Goal: Transaction & Acquisition: Purchase product/service

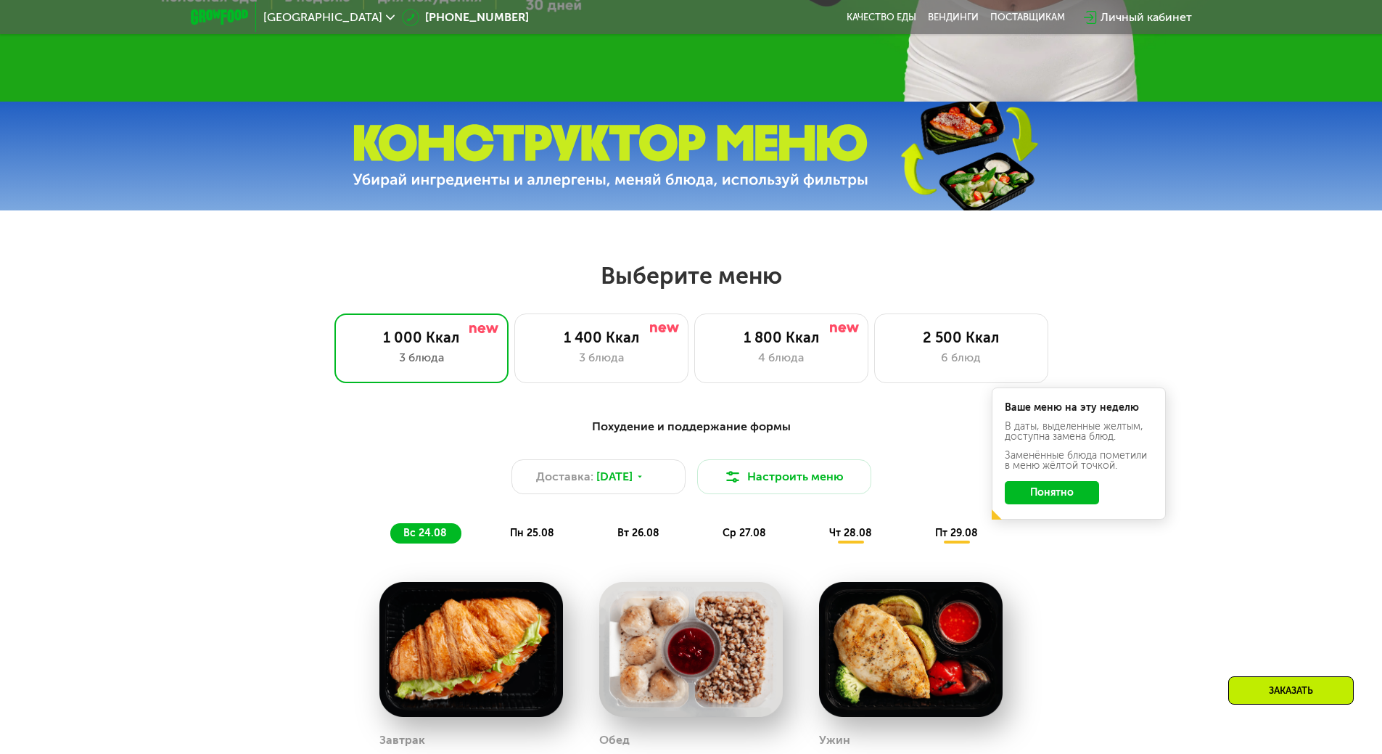
scroll to position [580, 0]
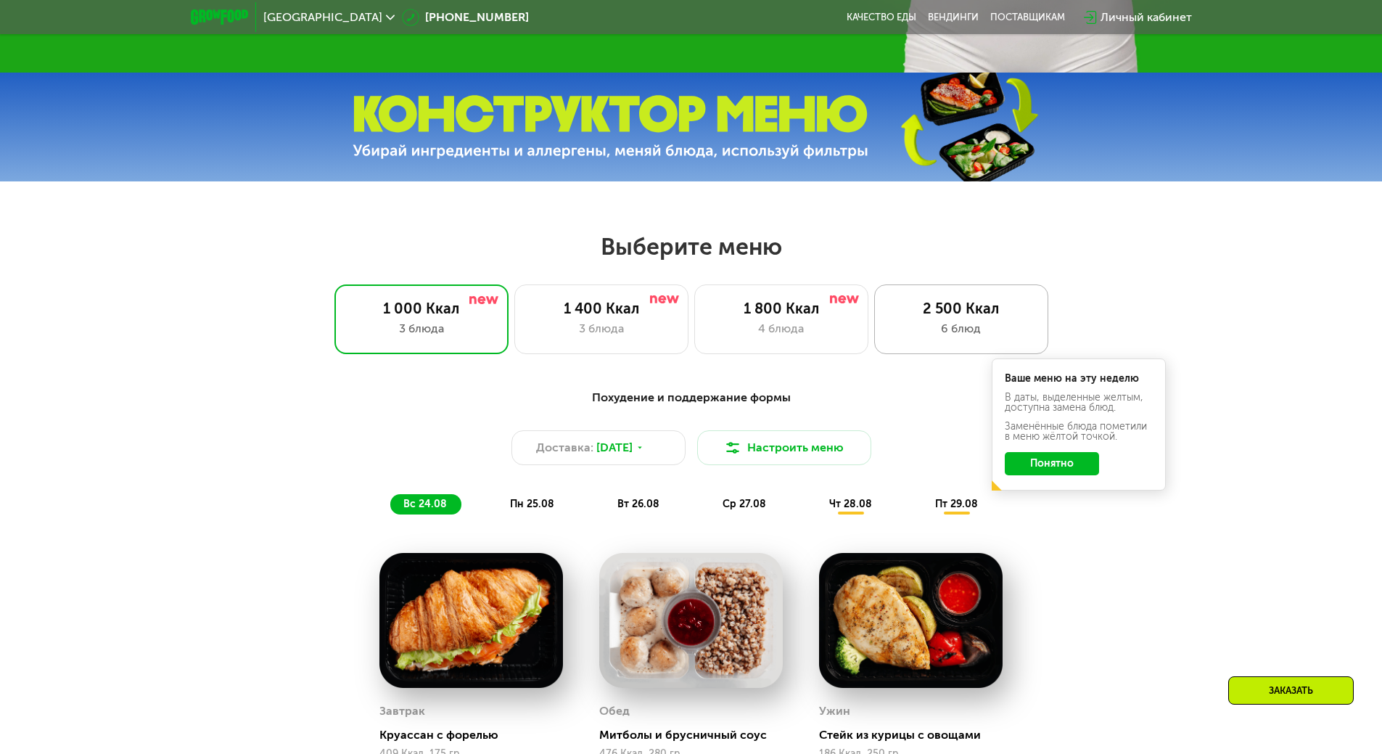
click at [932, 314] on div "2 500 Ккал" at bounding box center [962, 308] width 144 height 17
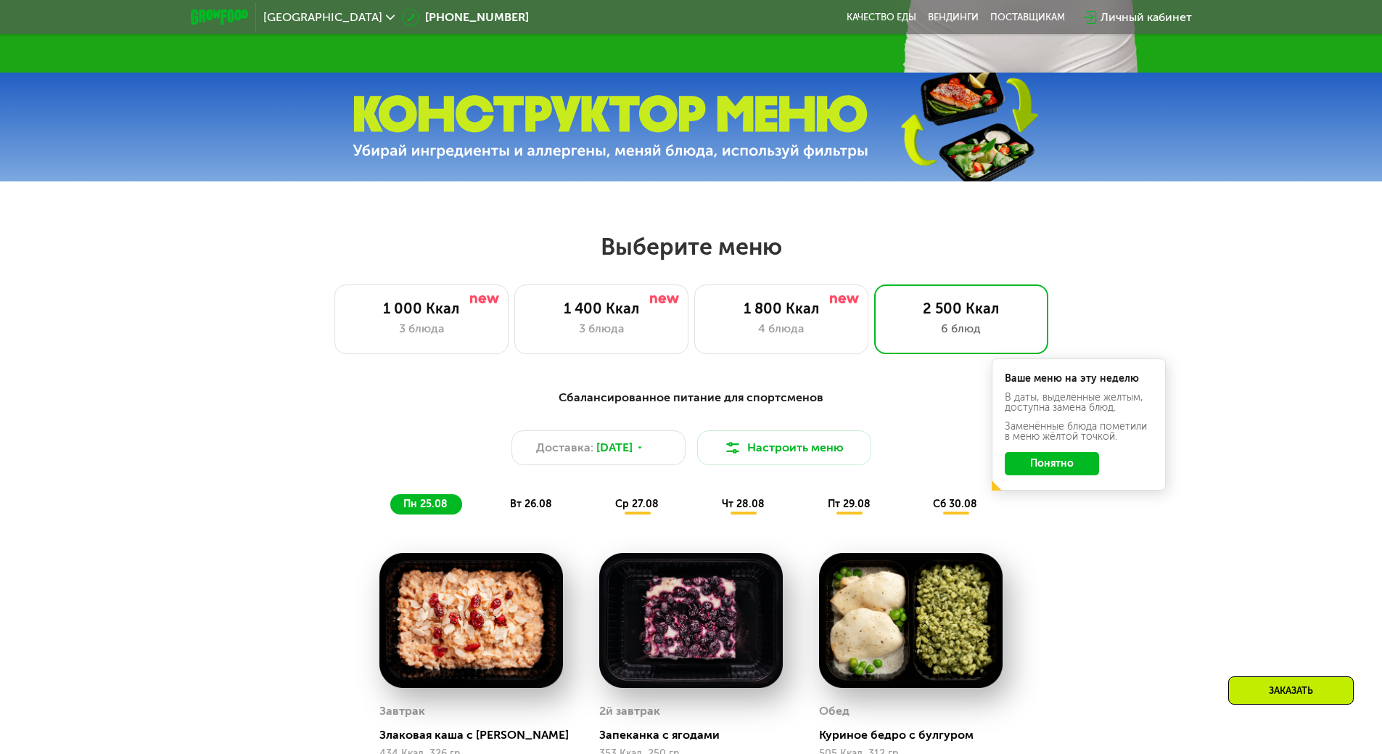
click at [1260, 315] on div "1 000 Ккал 3 блюда 1 400 Ккал 3 блюда 1 800 Ккал 4 блюда 2 500 Ккал 6 блюд" at bounding box center [690, 319] width 1289 height 70
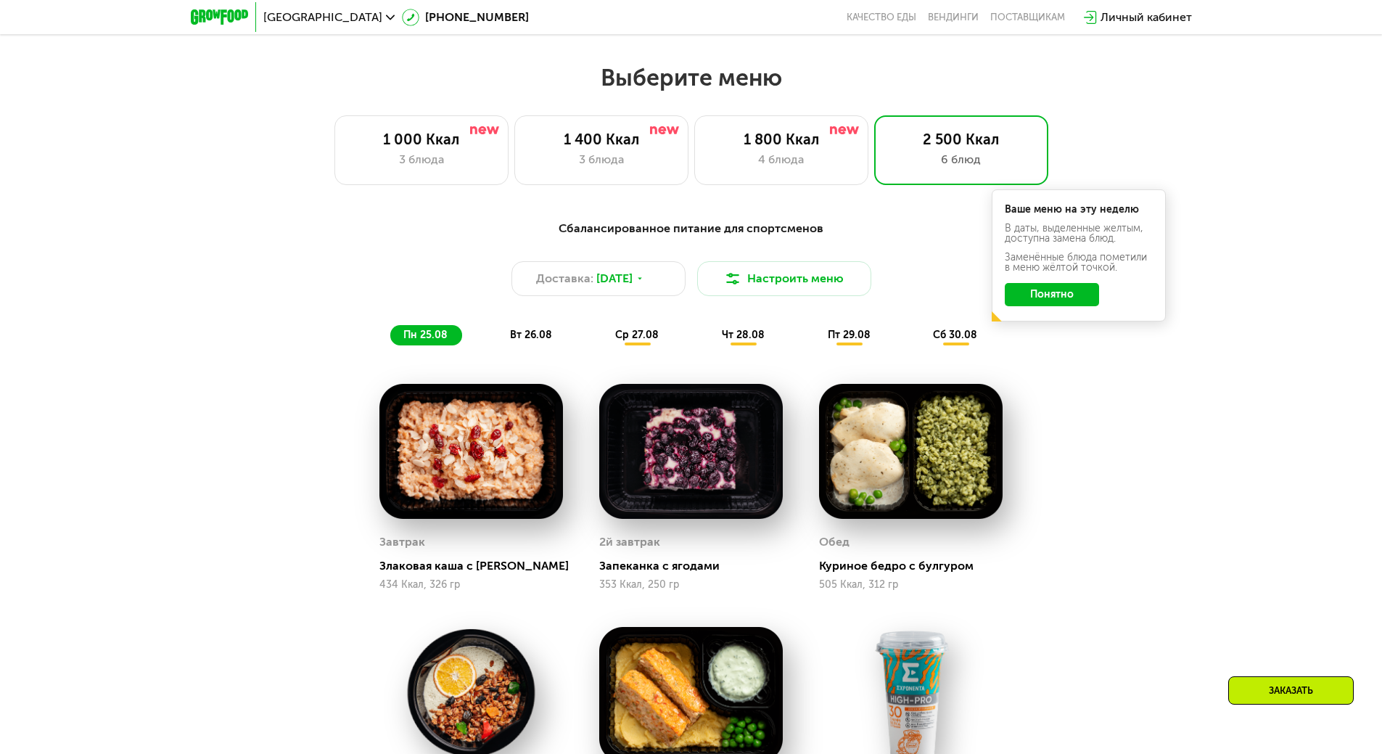
scroll to position [508, 0]
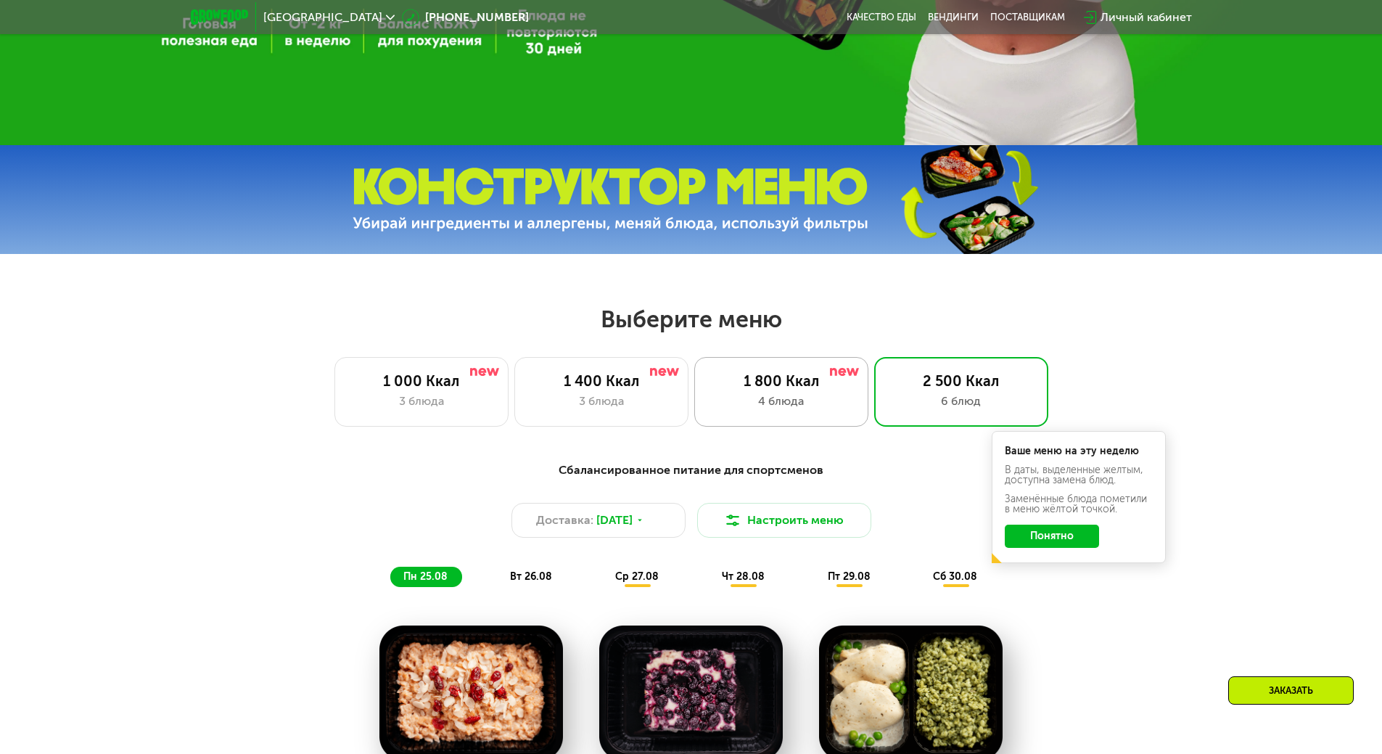
click at [803, 390] on div "1 800 Ккал" at bounding box center [782, 380] width 144 height 17
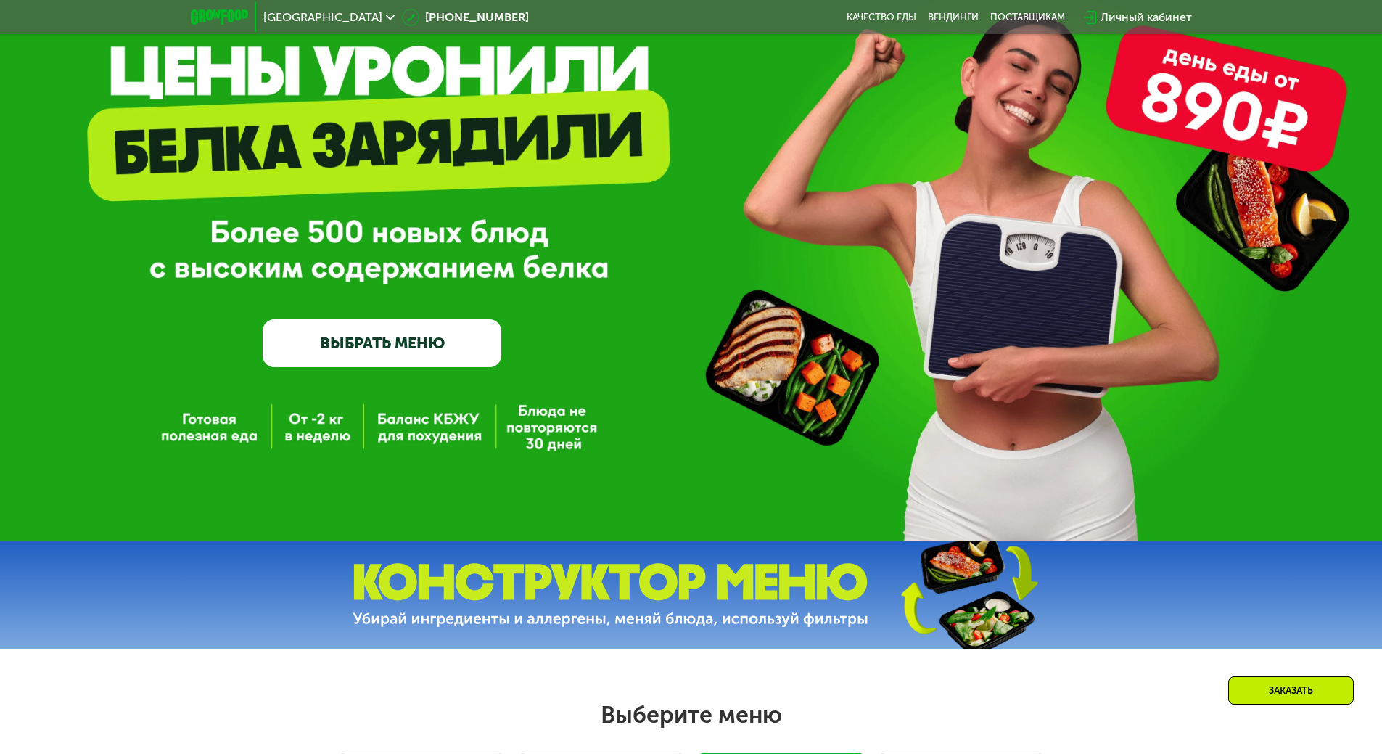
scroll to position [0, 0]
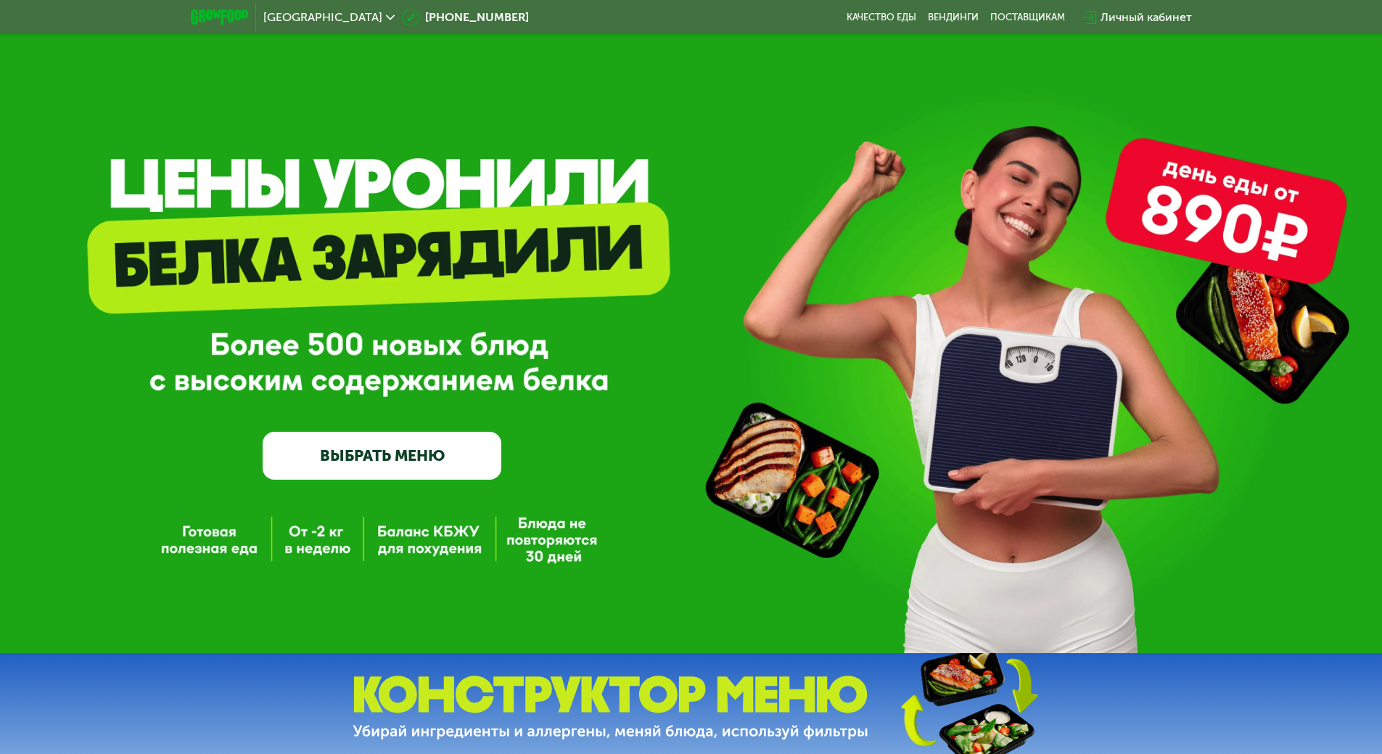
click at [395, 463] on link "ВЫБРАТЬ МЕНЮ" at bounding box center [382, 456] width 239 height 48
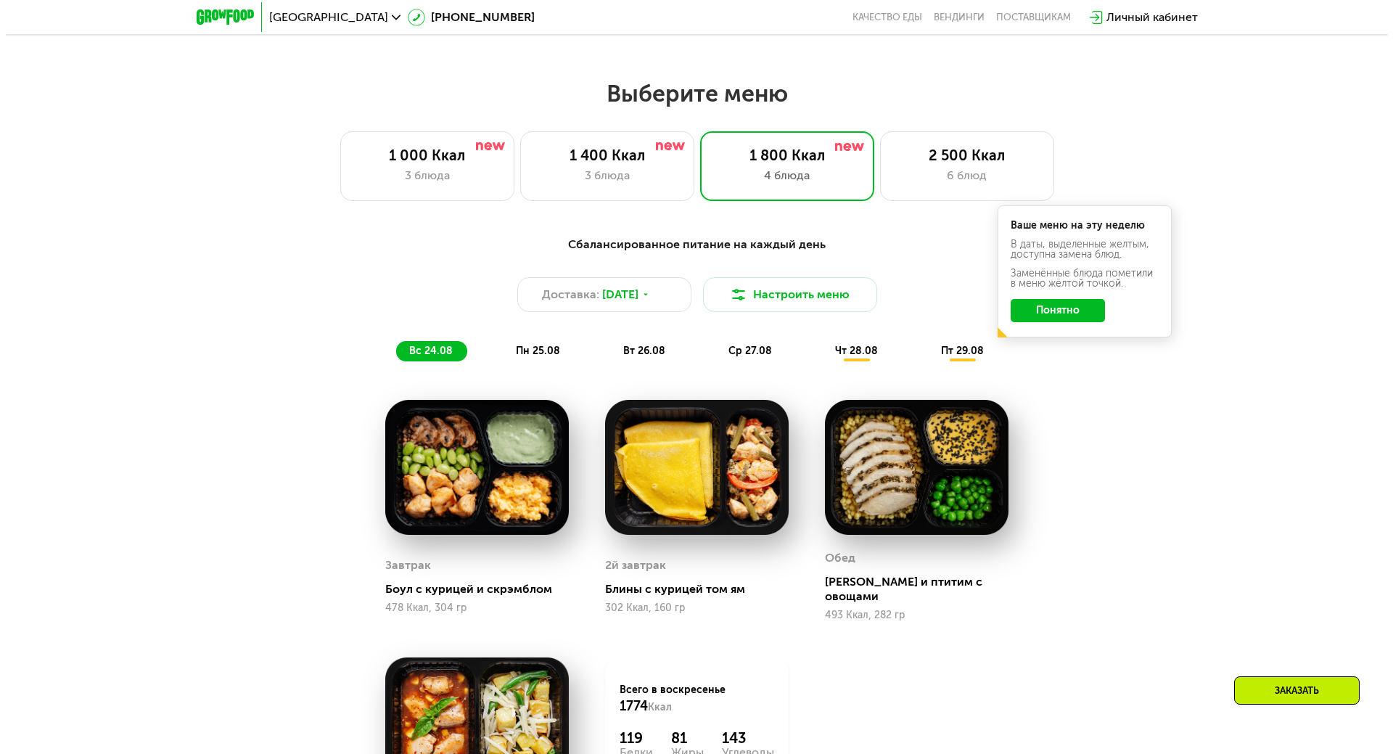
scroll to position [784, 0]
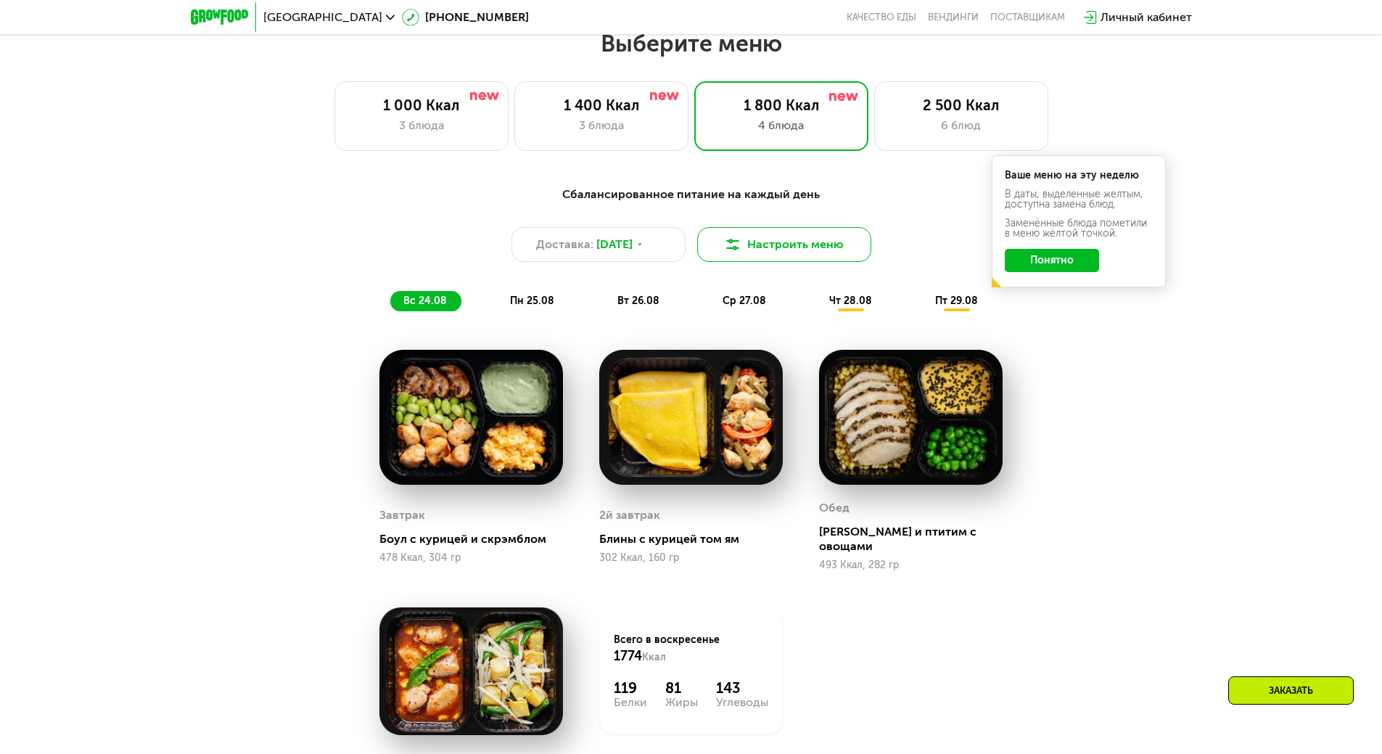
click at [769, 261] on button "Настроить меню" at bounding box center [784, 244] width 174 height 35
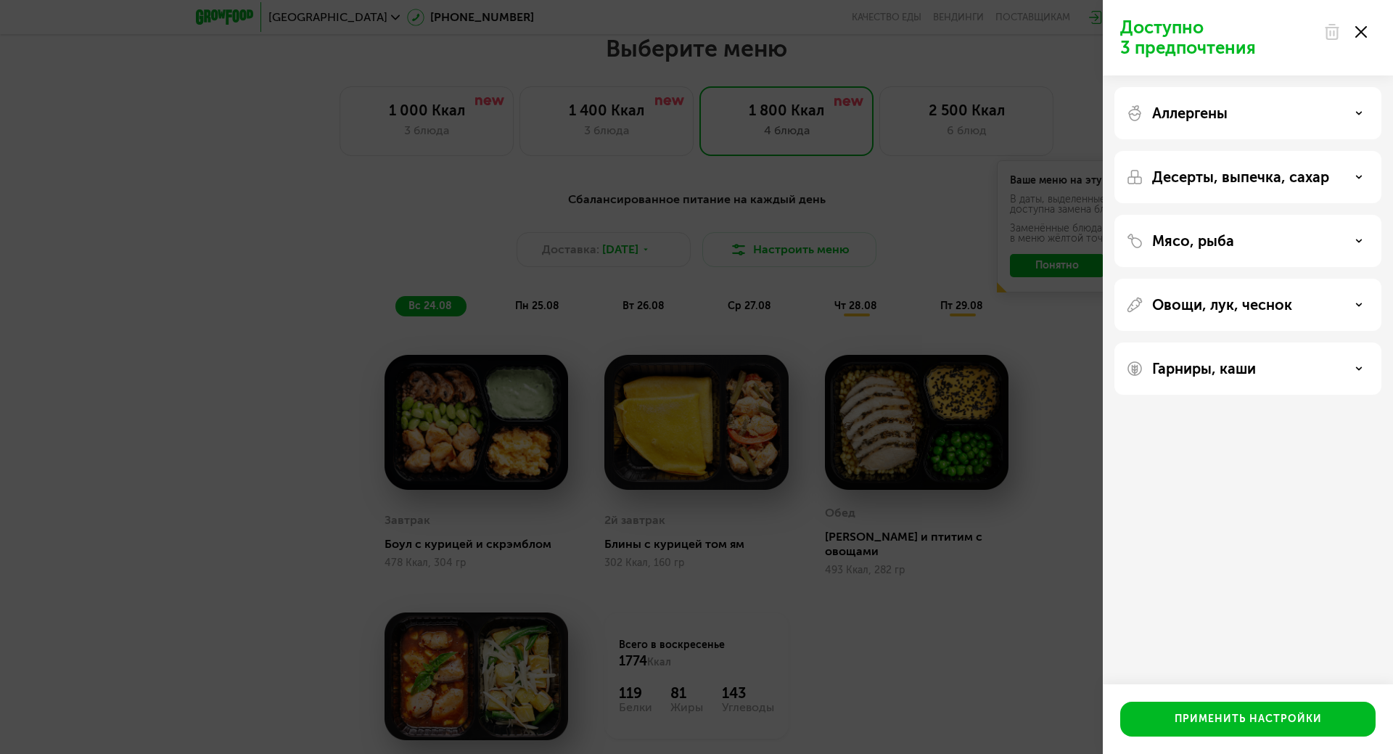
click at [1262, 118] on div "Аллергены" at bounding box center [1248, 112] width 244 height 17
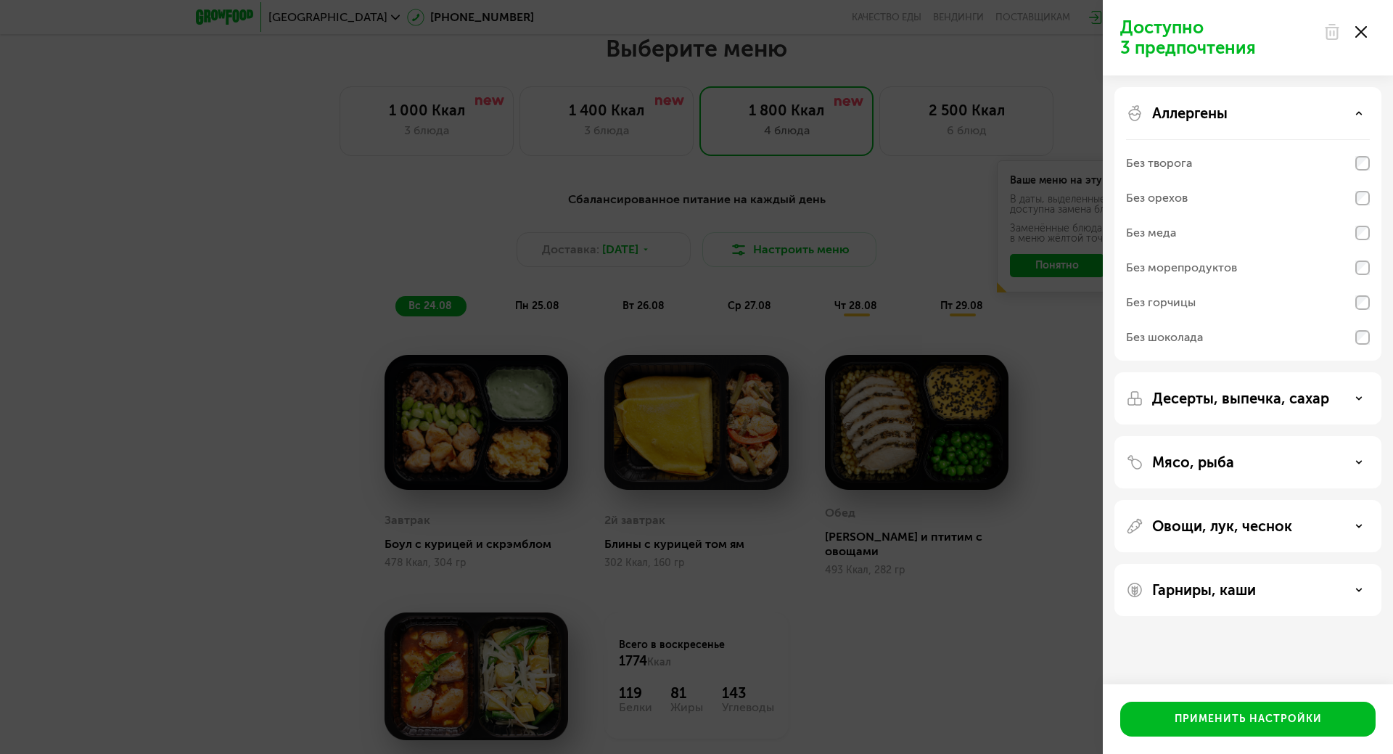
click at [1262, 118] on div "Аллергены" at bounding box center [1248, 112] width 244 height 17
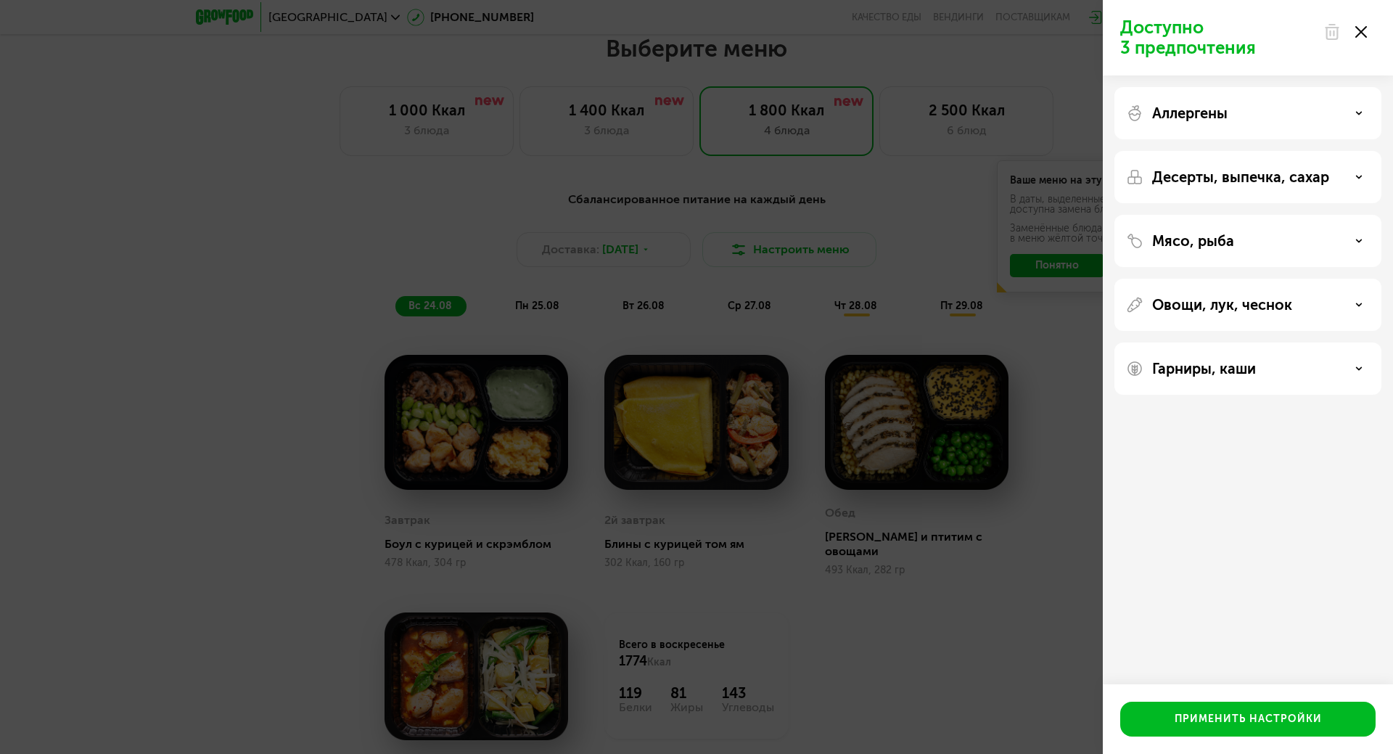
click at [1244, 184] on p "Десерты, выпечка, сахар" at bounding box center [1240, 176] width 177 height 17
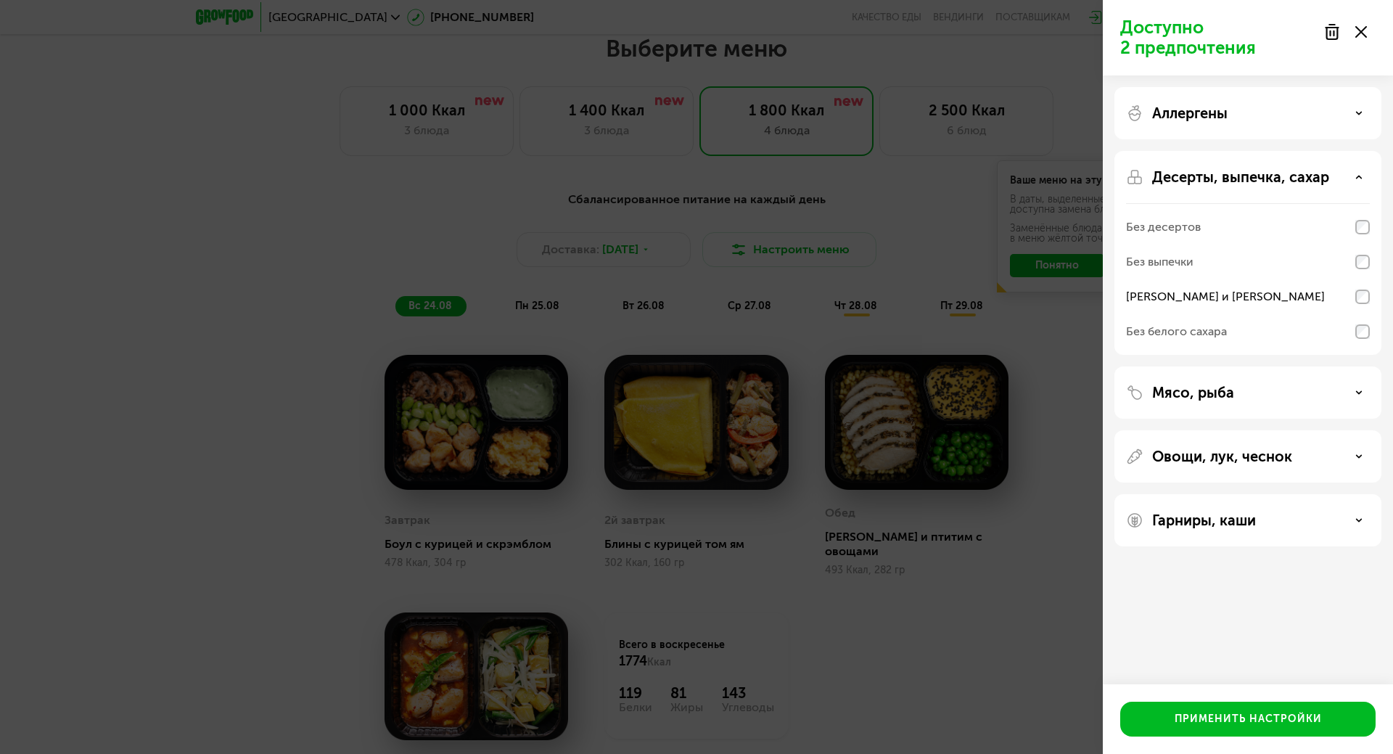
click at [1212, 390] on p "Мясо, рыба" at bounding box center [1193, 392] width 82 height 17
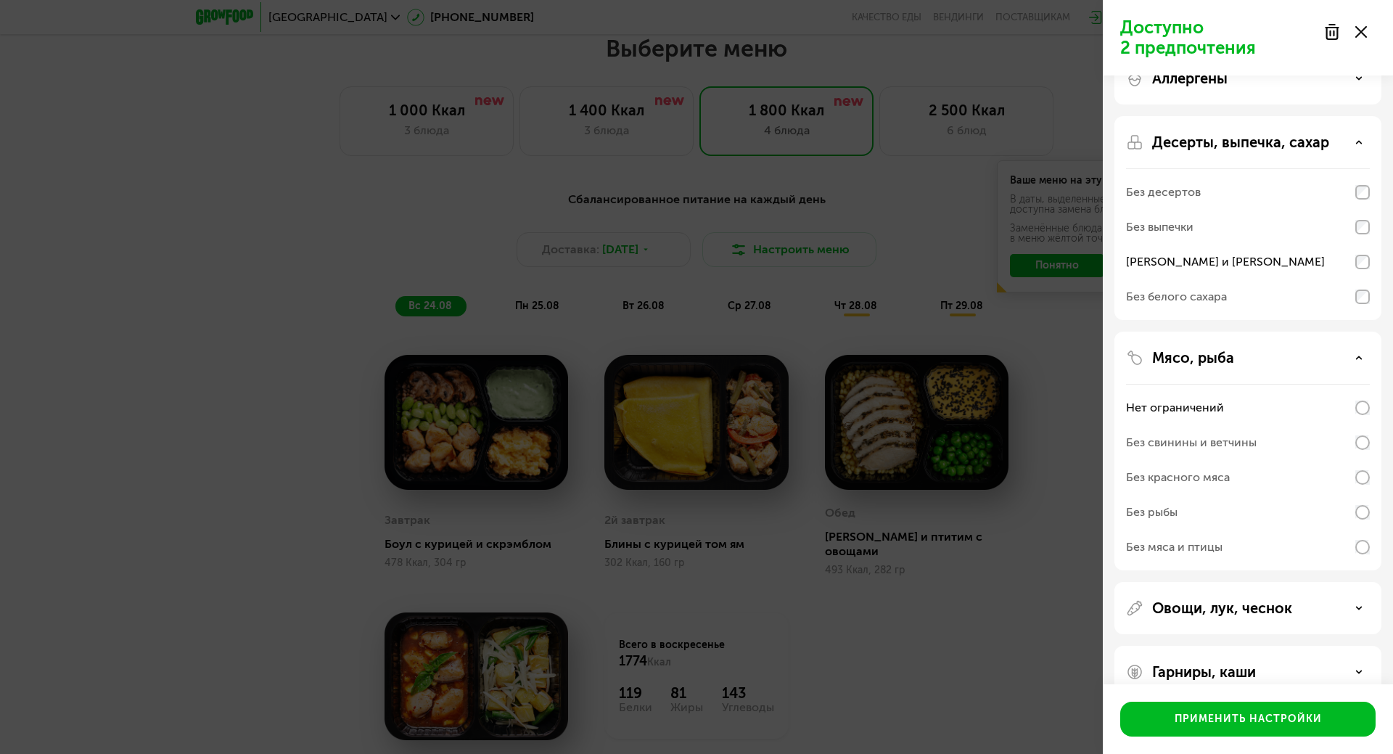
scroll to position [63, 0]
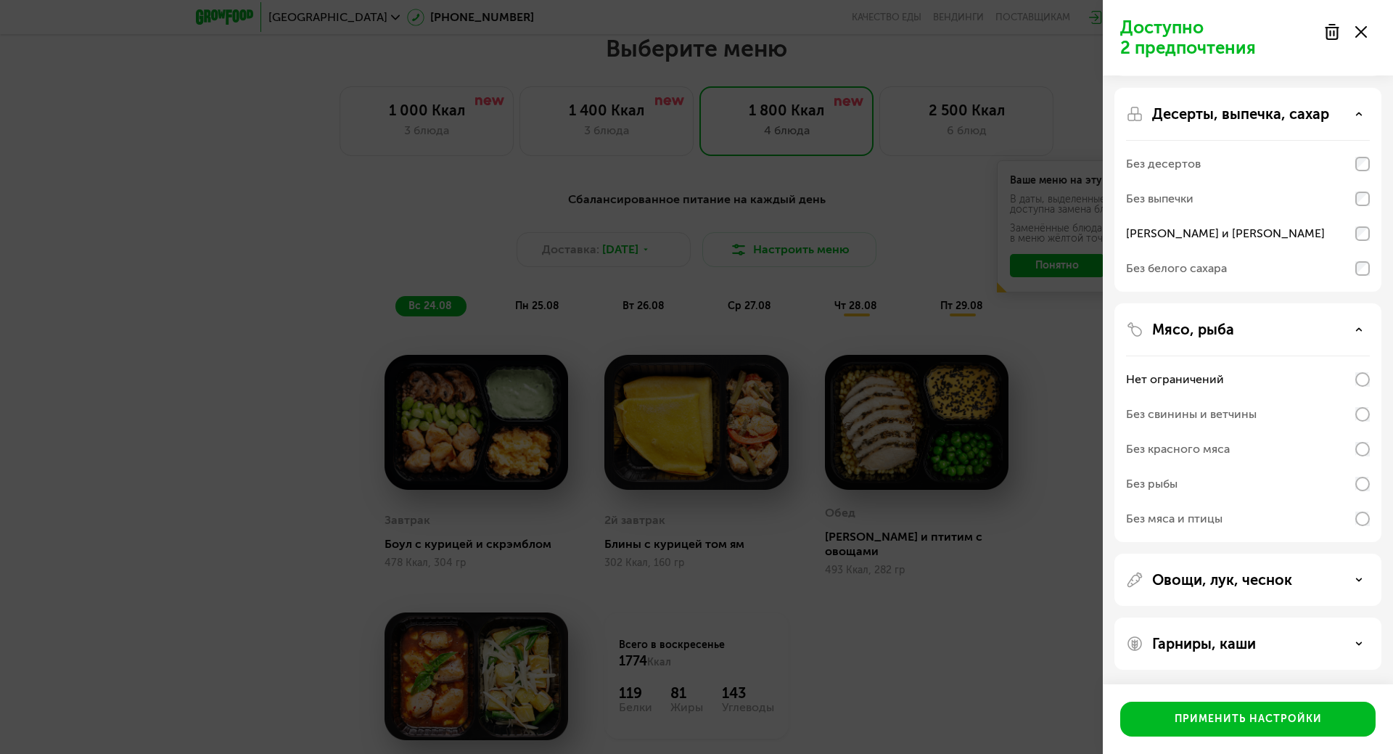
click at [1202, 588] on p "Овощи, лук, чеснок" at bounding box center [1222, 579] width 140 height 17
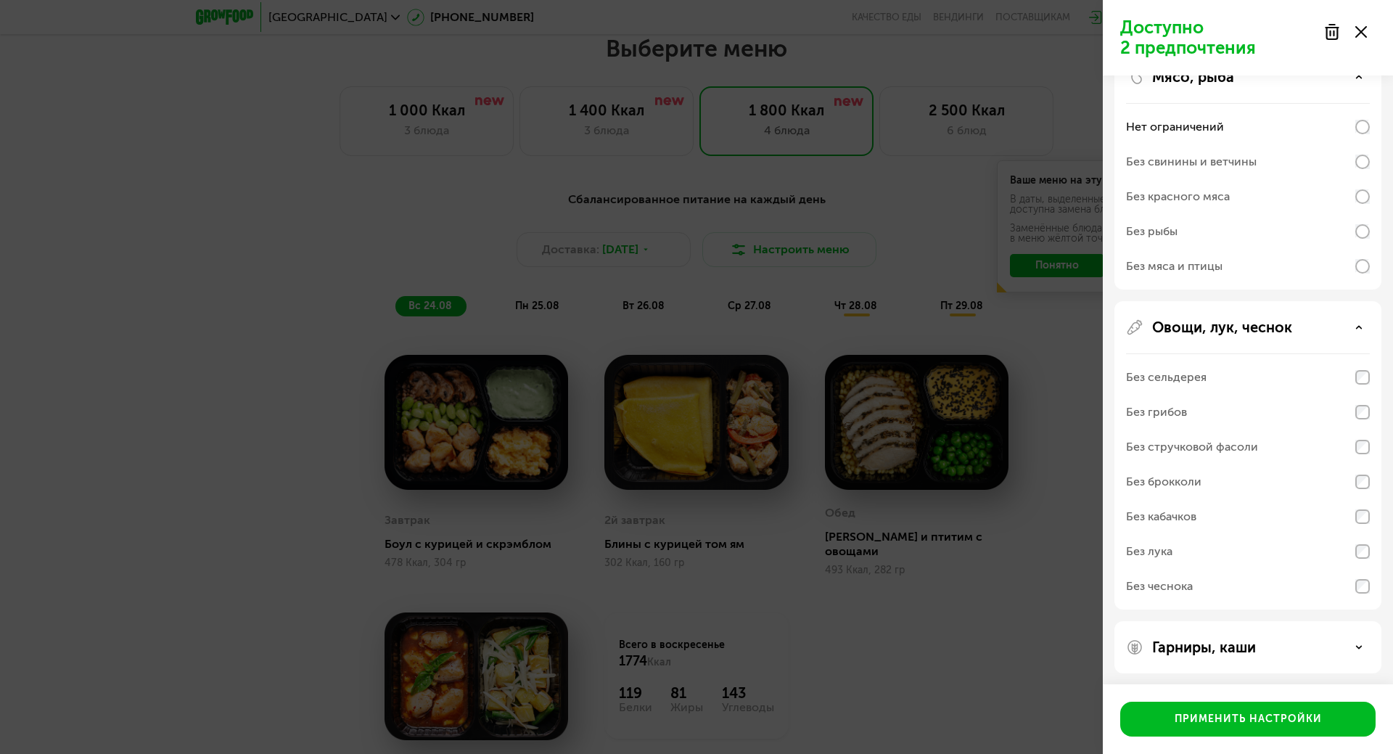
scroll to position [319, 0]
click at [1229, 647] on p "Гарниры, каши" at bounding box center [1204, 643] width 104 height 17
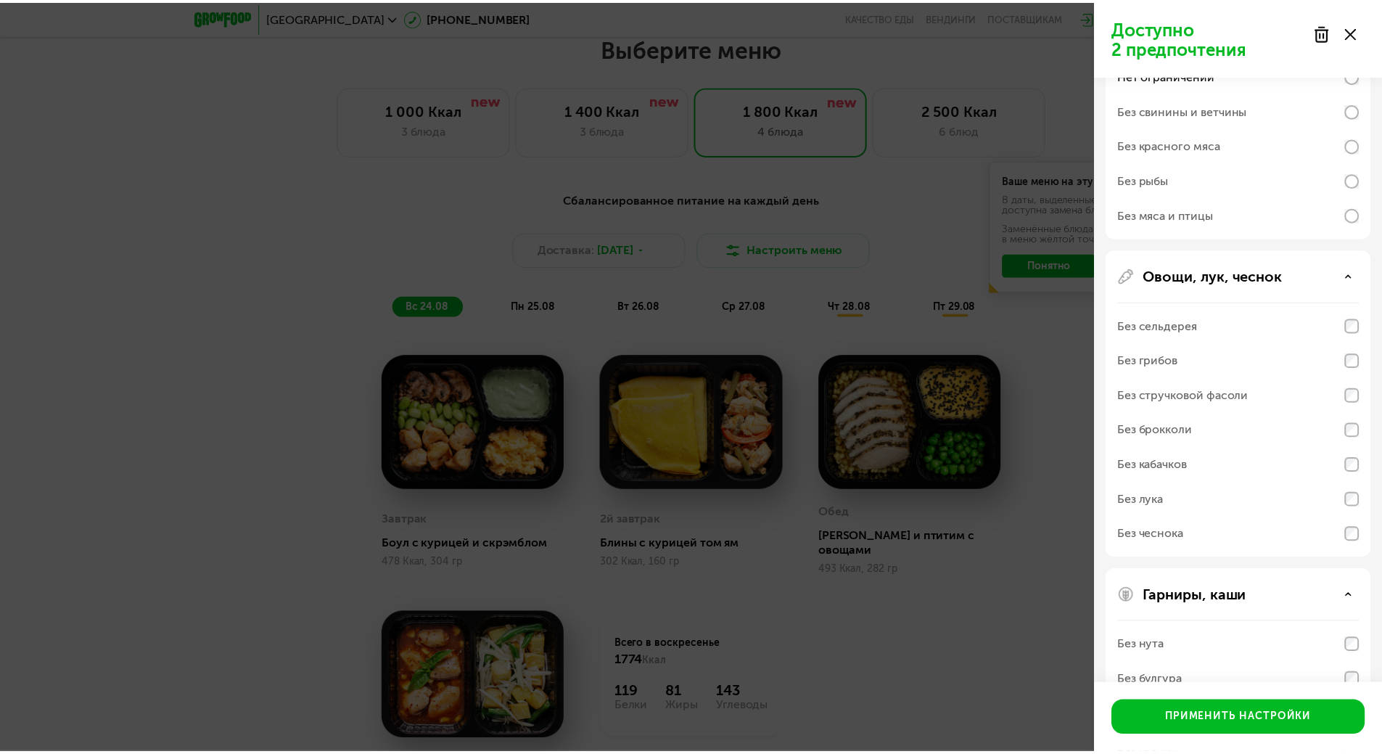
scroll to position [288, 0]
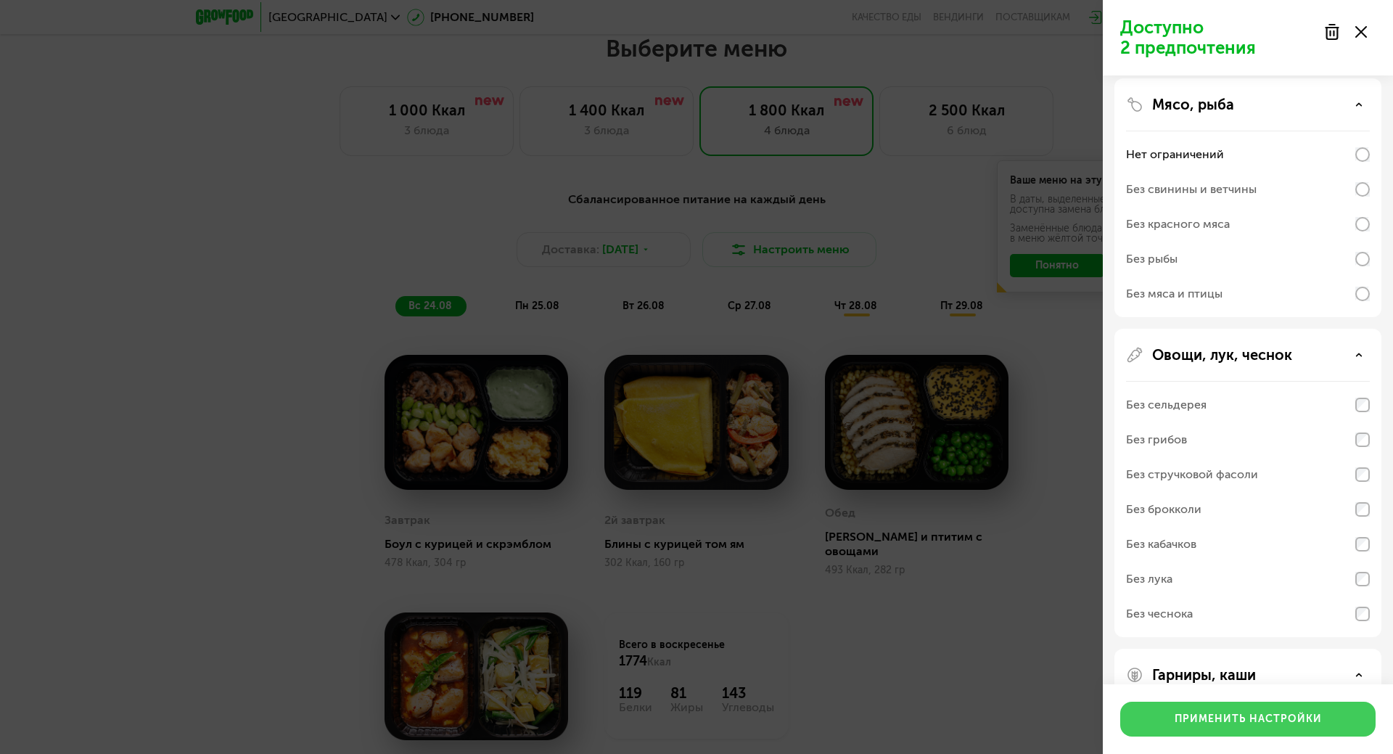
click at [1204, 717] on div "Применить настройки" at bounding box center [1248, 719] width 147 height 15
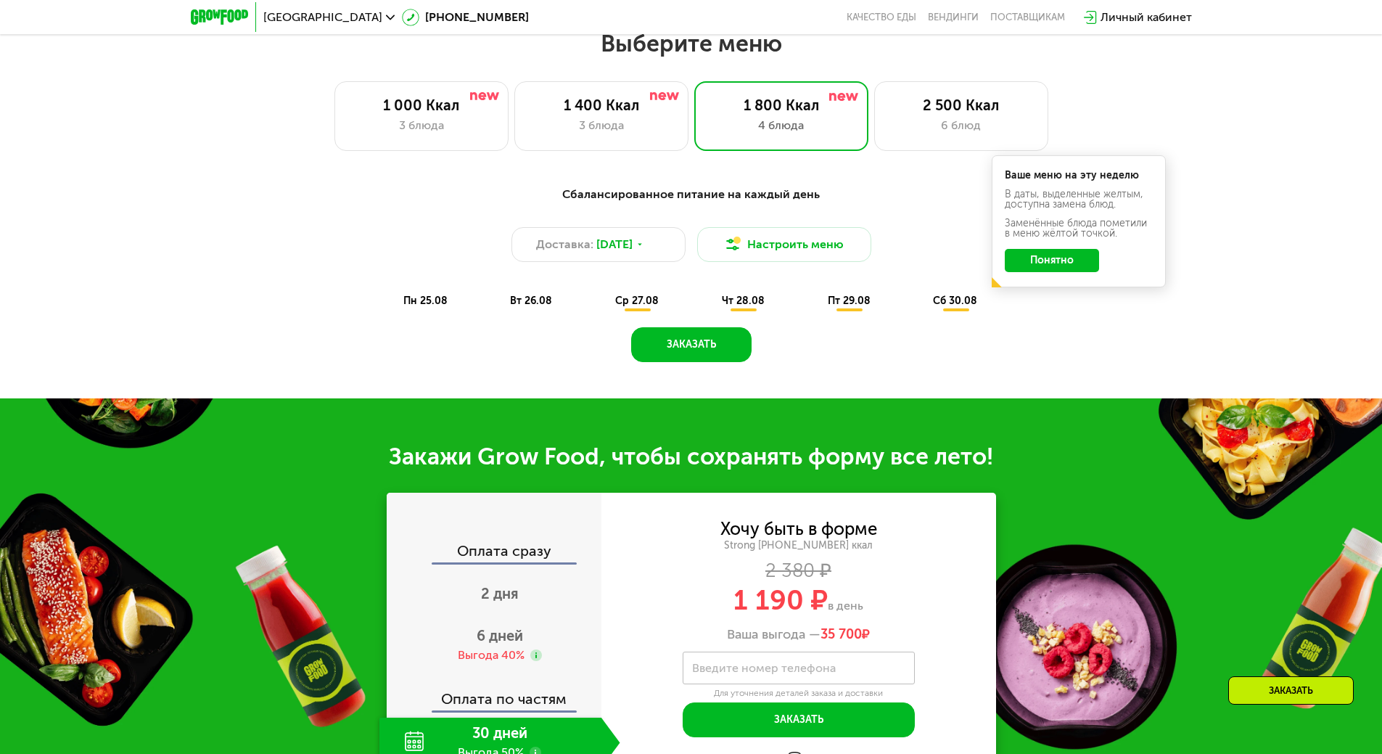
click at [1072, 266] on button "Понятно" at bounding box center [1052, 260] width 94 height 23
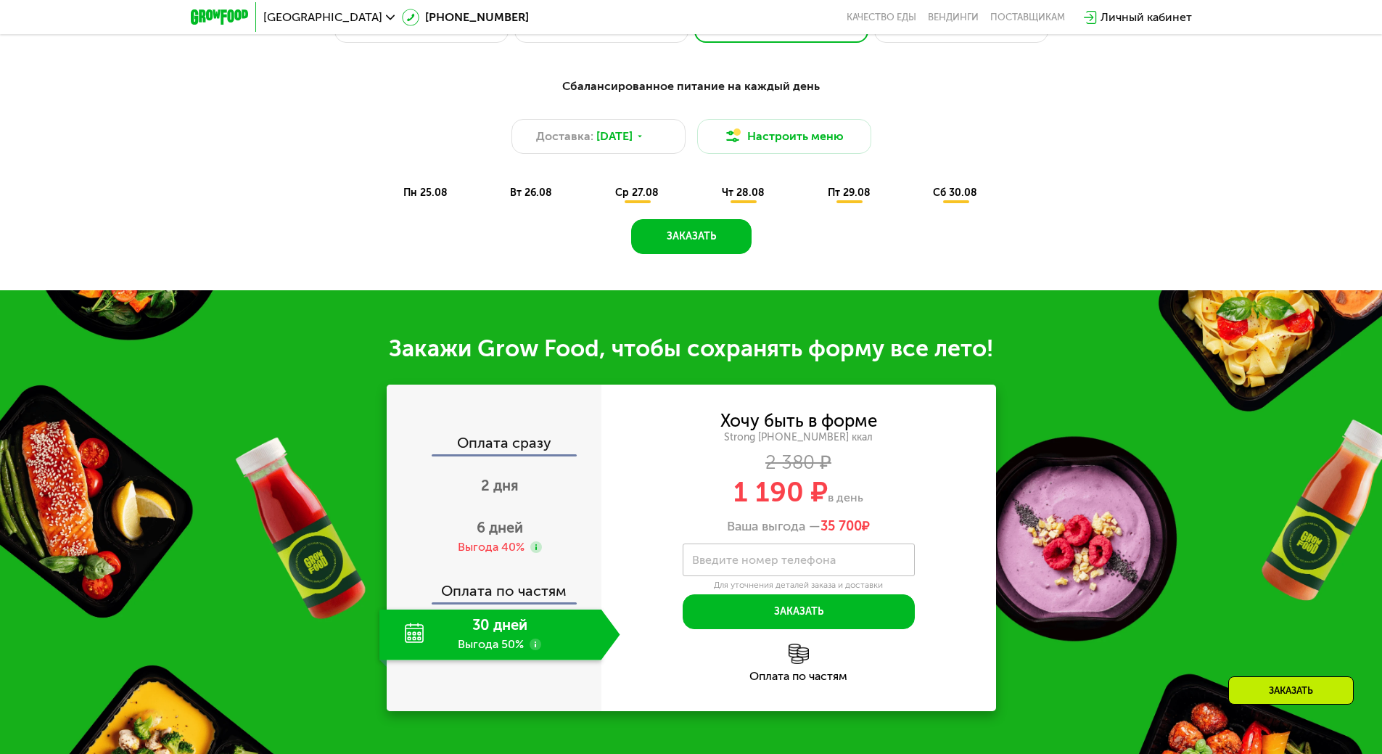
scroll to position [1001, 0]
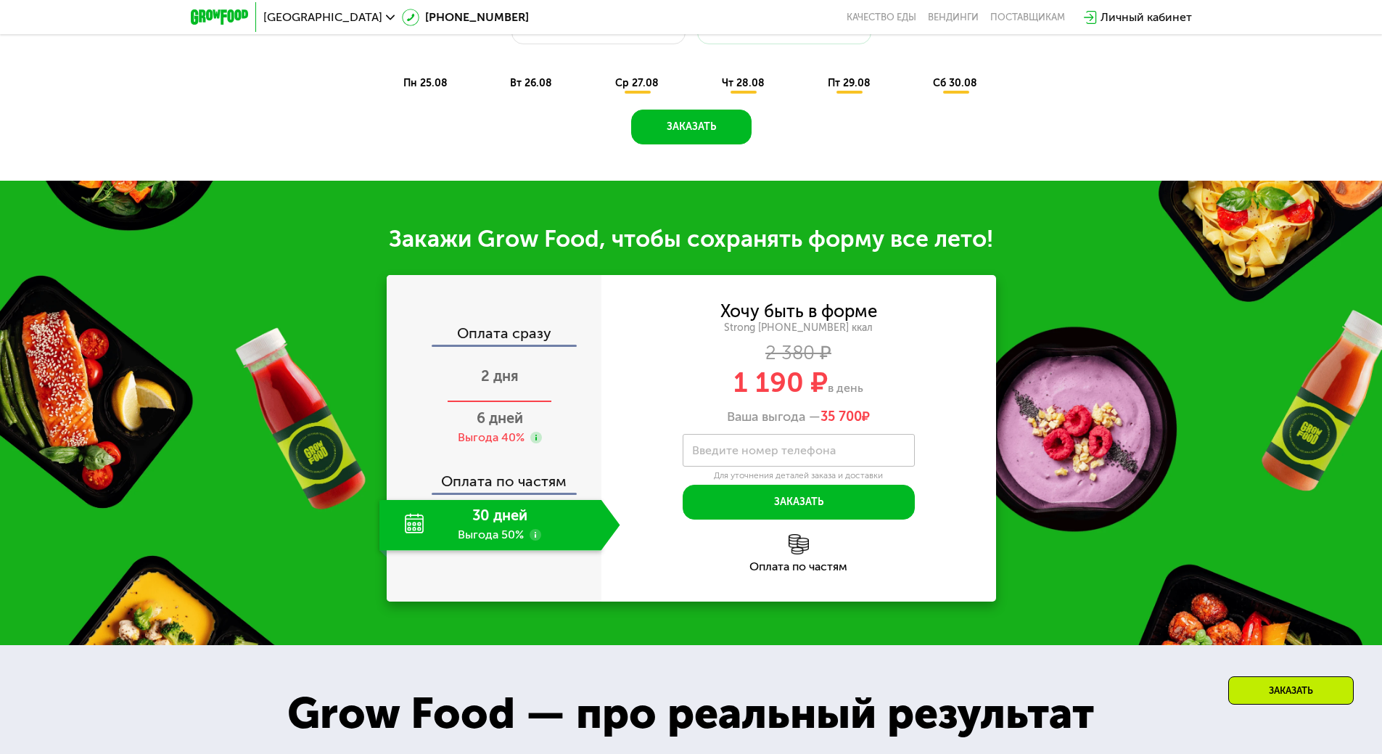
click at [512, 377] on span "2 дня" at bounding box center [500, 375] width 38 height 17
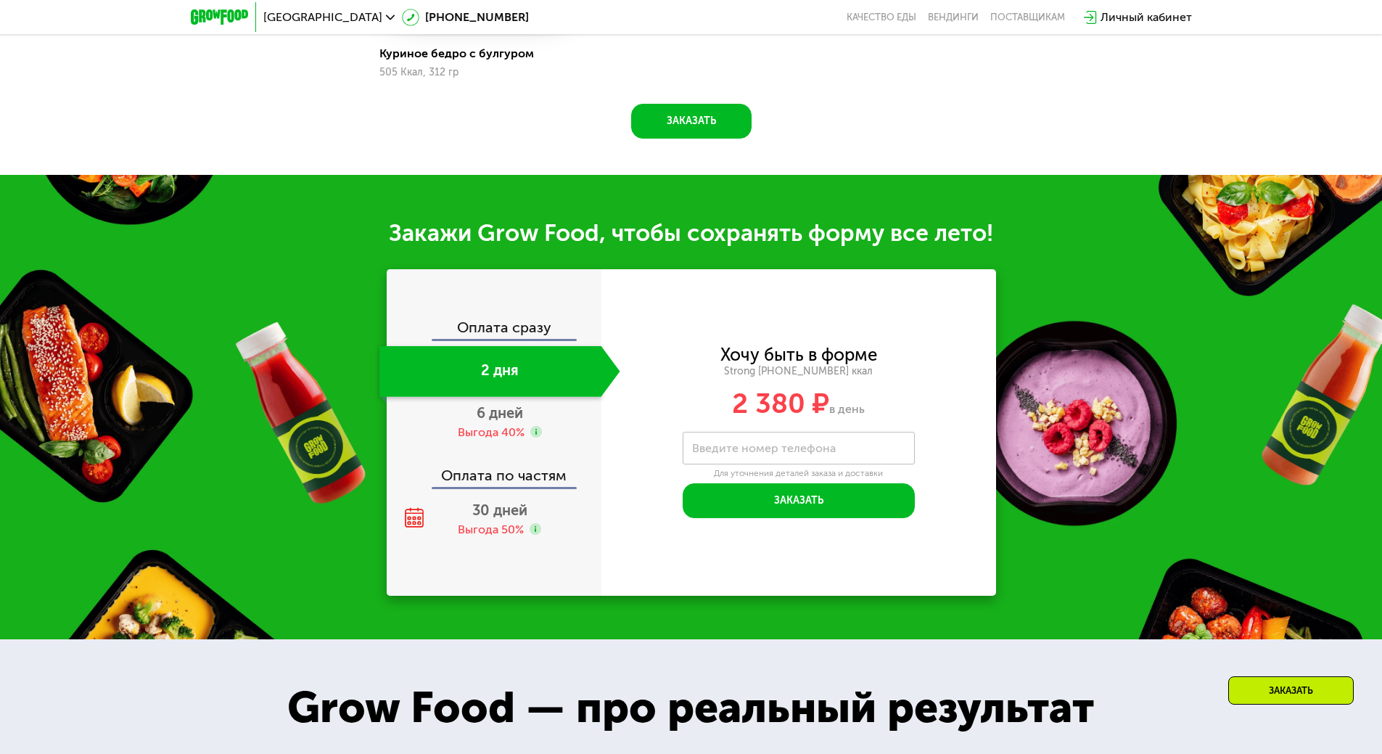
scroll to position [1509, 0]
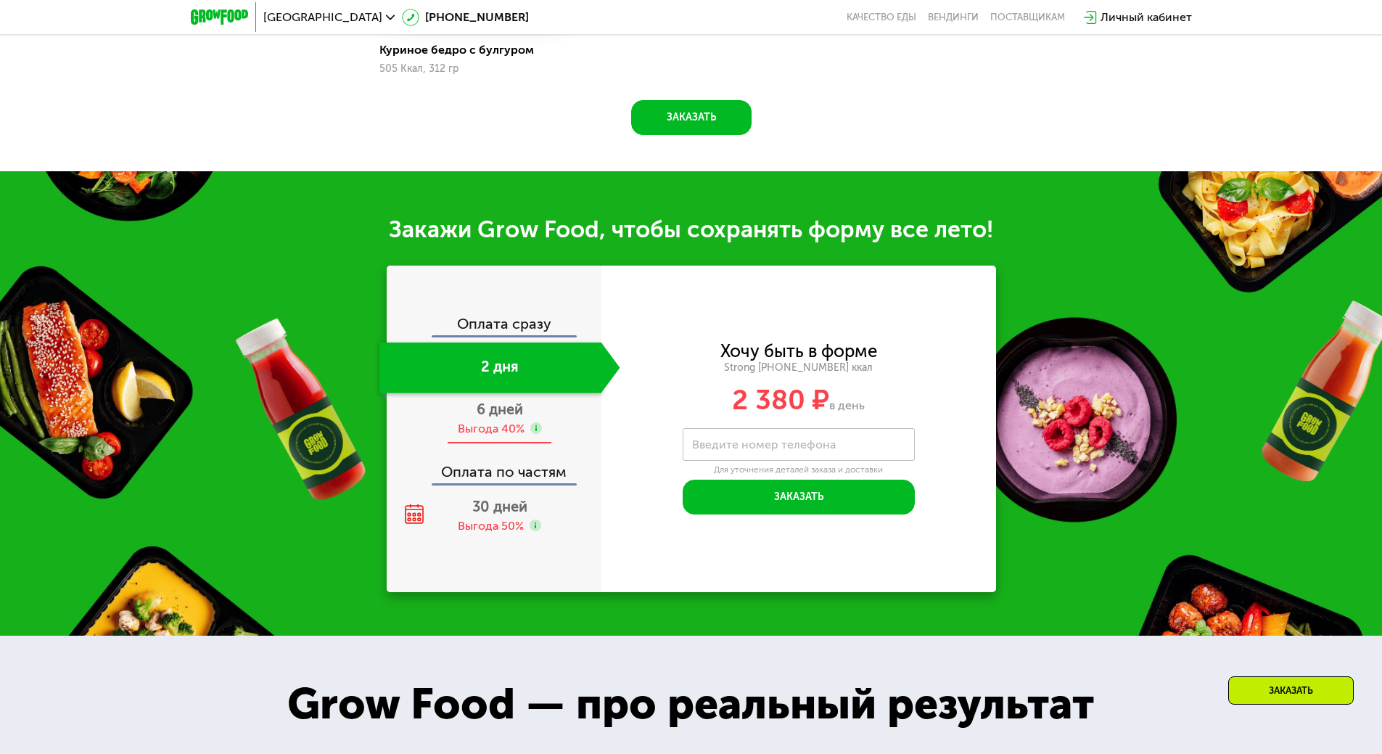
click at [489, 427] on div "Выгода 40%" at bounding box center [491, 429] width 67 height 16
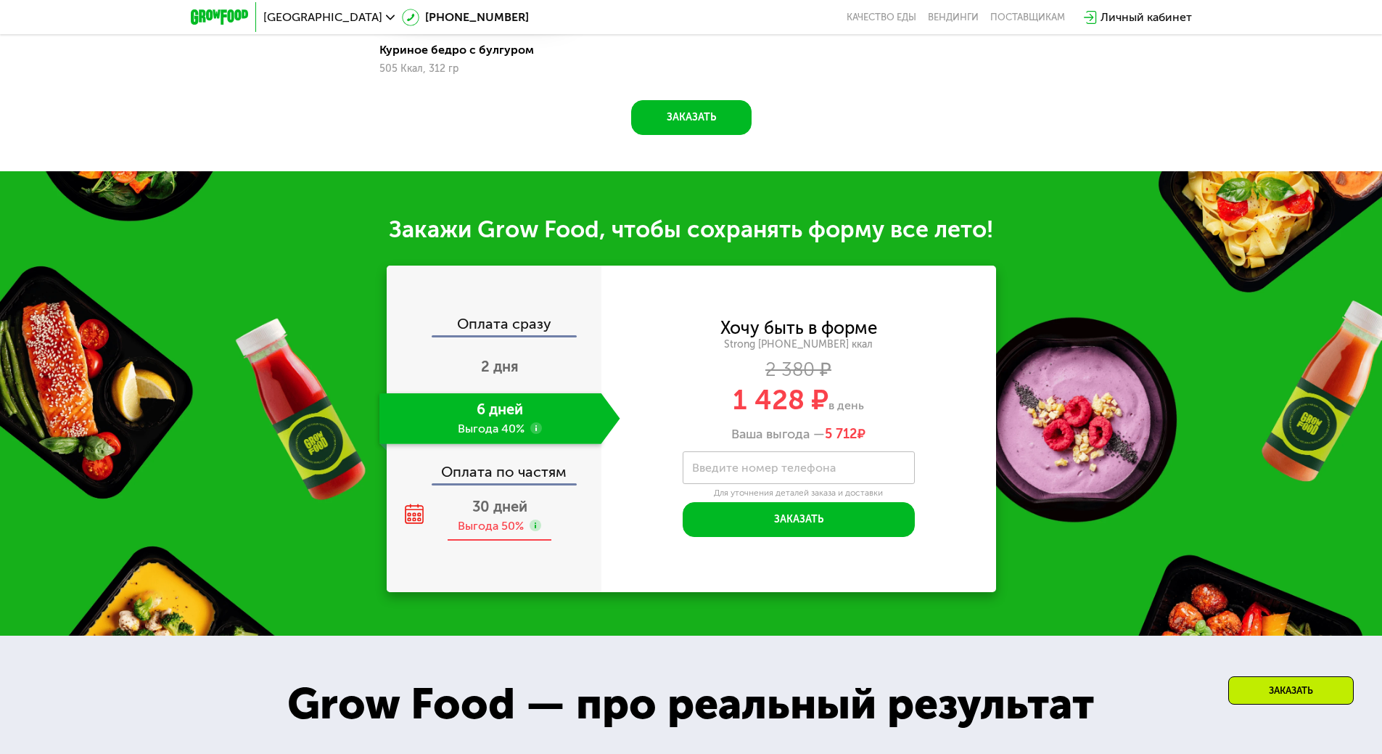
click at [488, 508] on span "30 дней" at bounding box center [499, 506] width 55 height 17
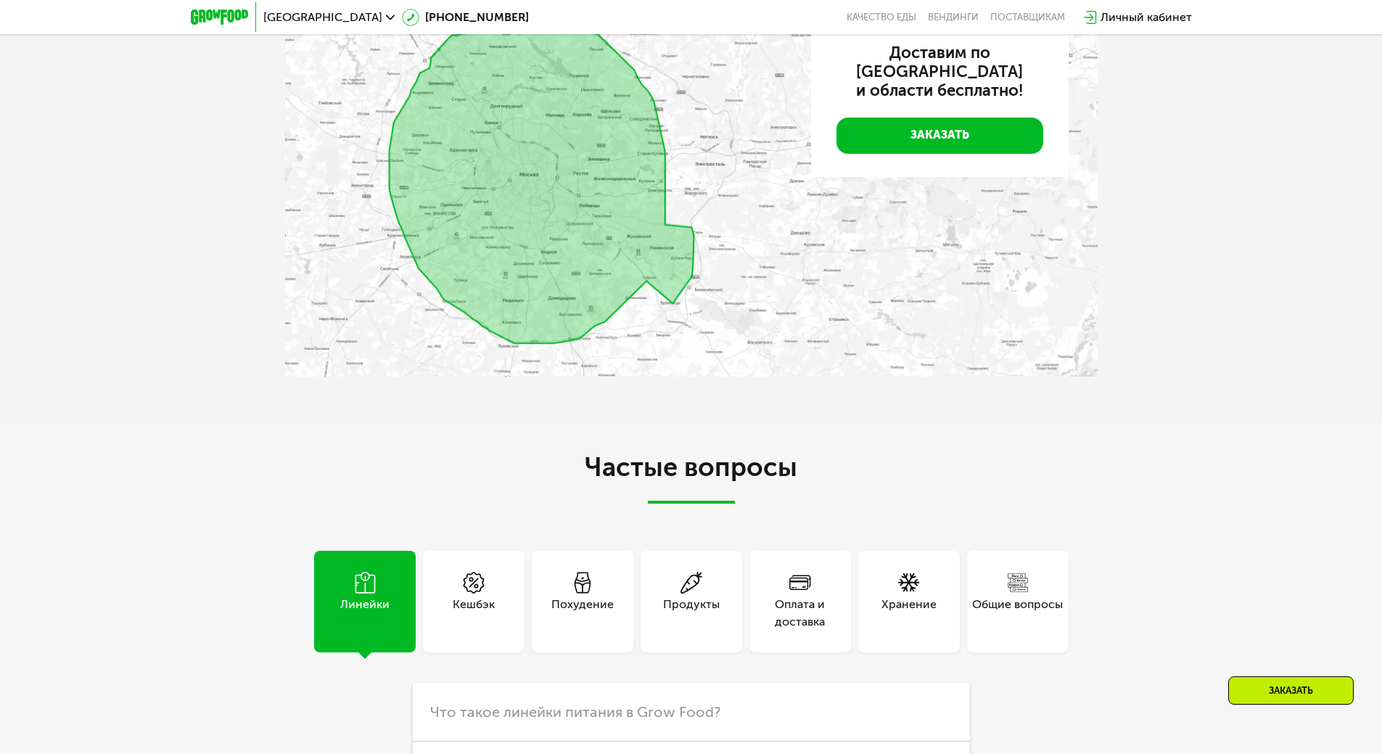
scroll to position [3686, 0]
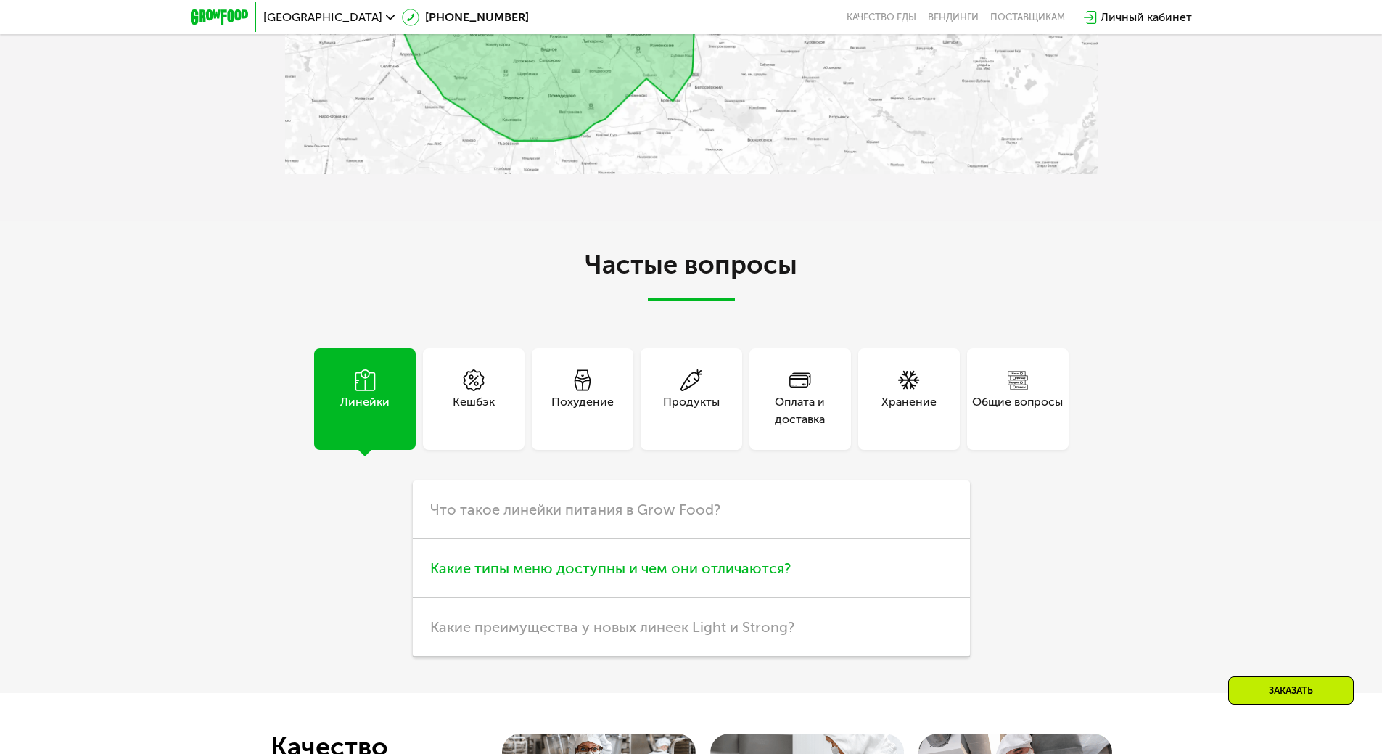
click at [686, 577] on span "Какие типы меню доступны и чем они отличаются?" at bounding box center [610, 567] width 361 height 17
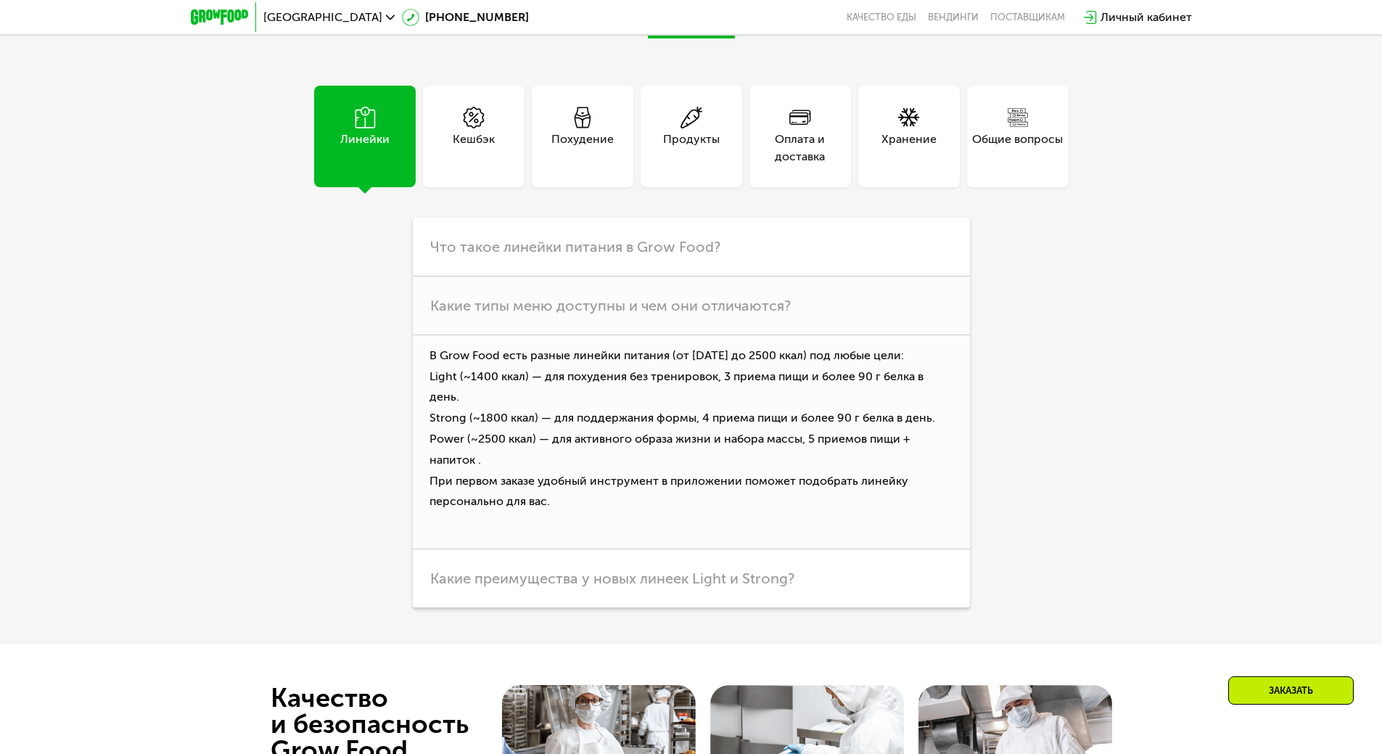
scroll to position [3976, 0]
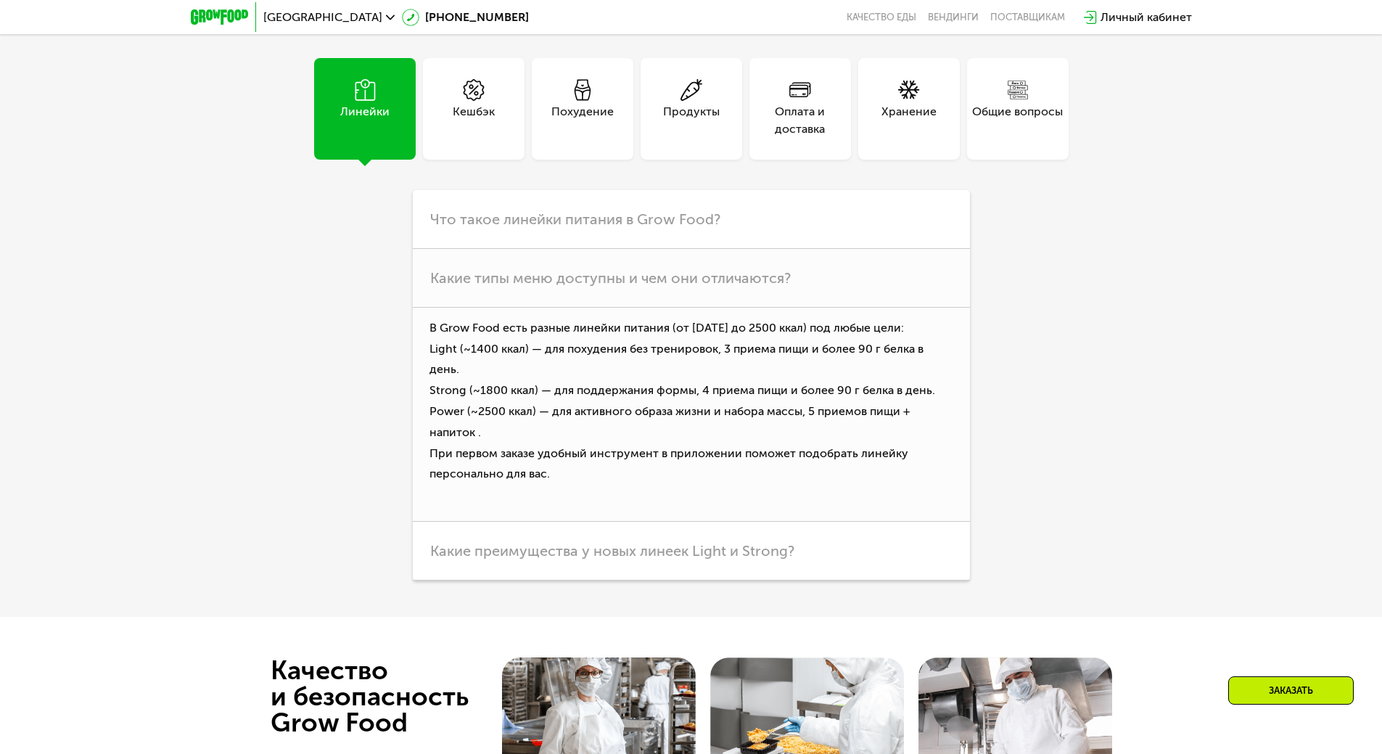
click at [827, 129] on div "Оплата и доставка" at bounding box center [801, 120] width 102 height 35
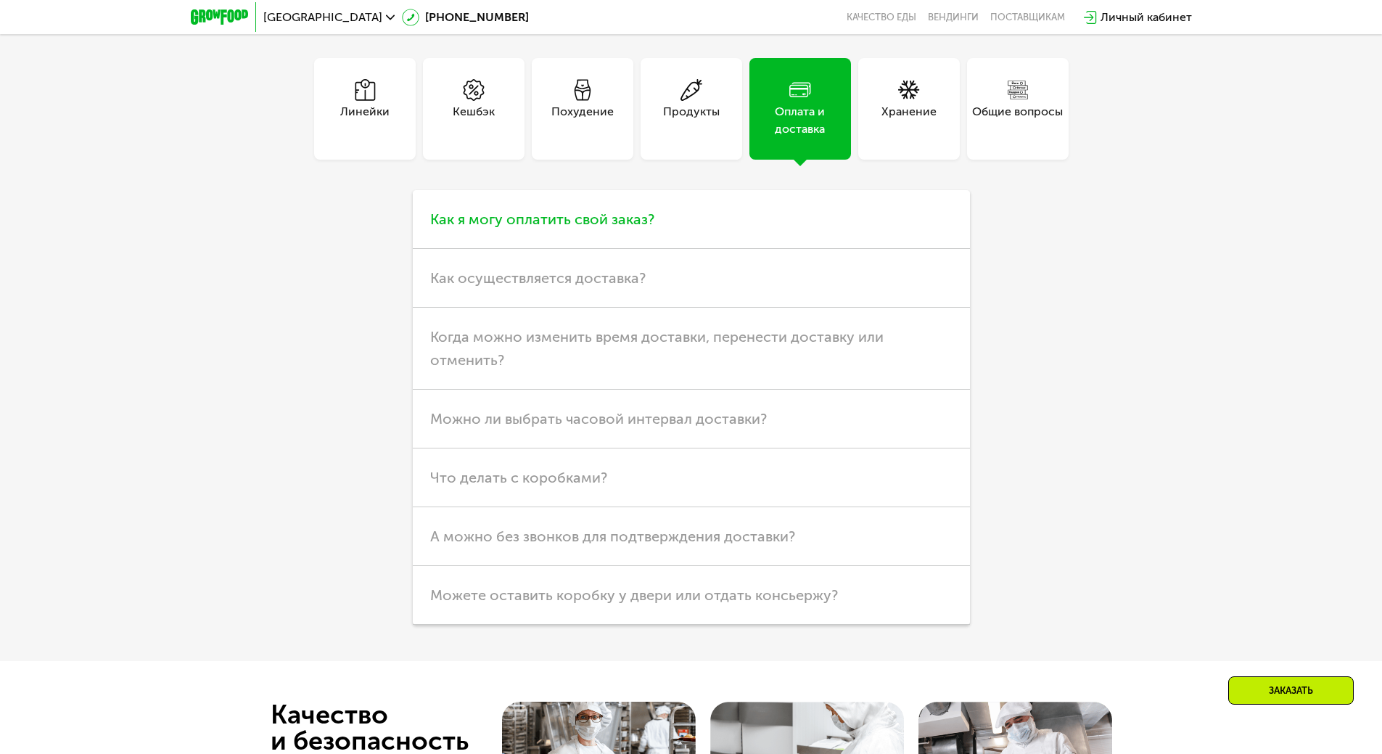
click at [752, 221] on h3 "Как я могу оплатить свой заказ?" at bounding box center [691, 219] width 557 height 59
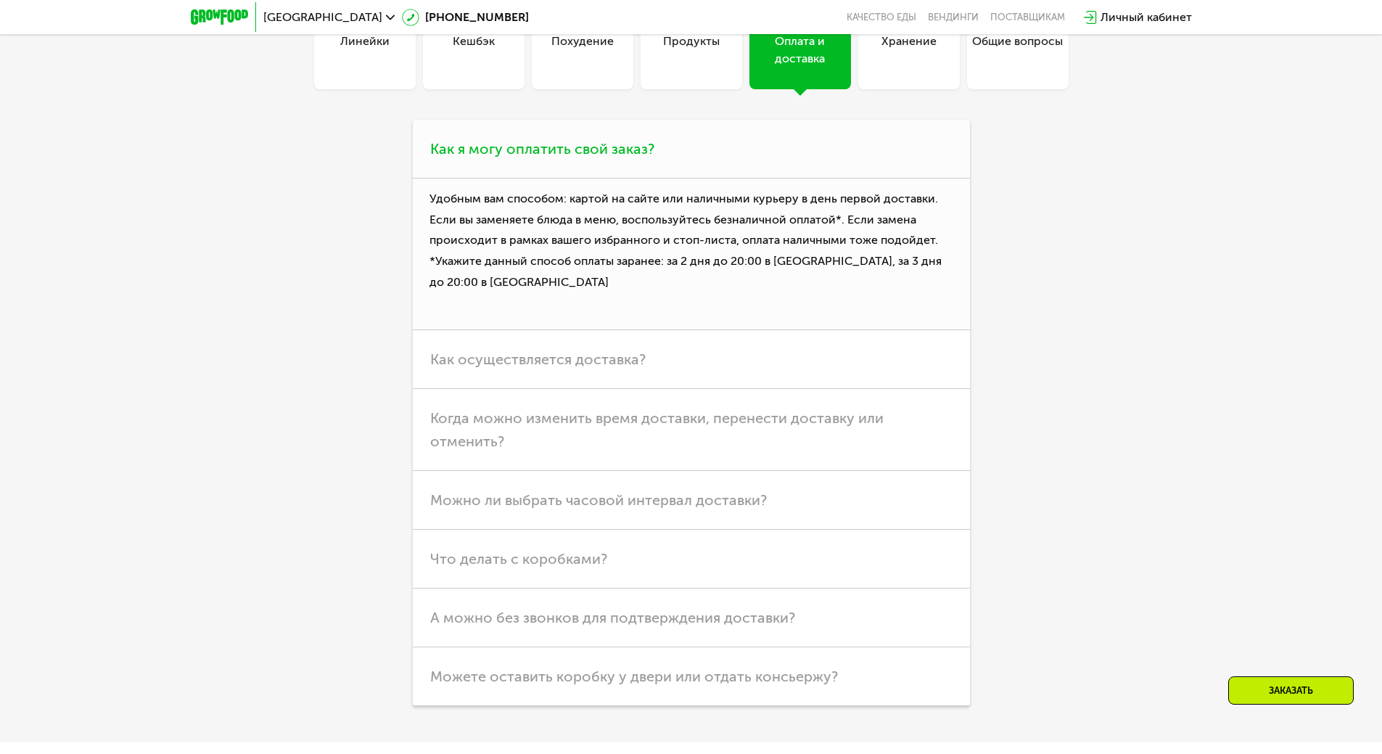
scroll to position [4121, 0]
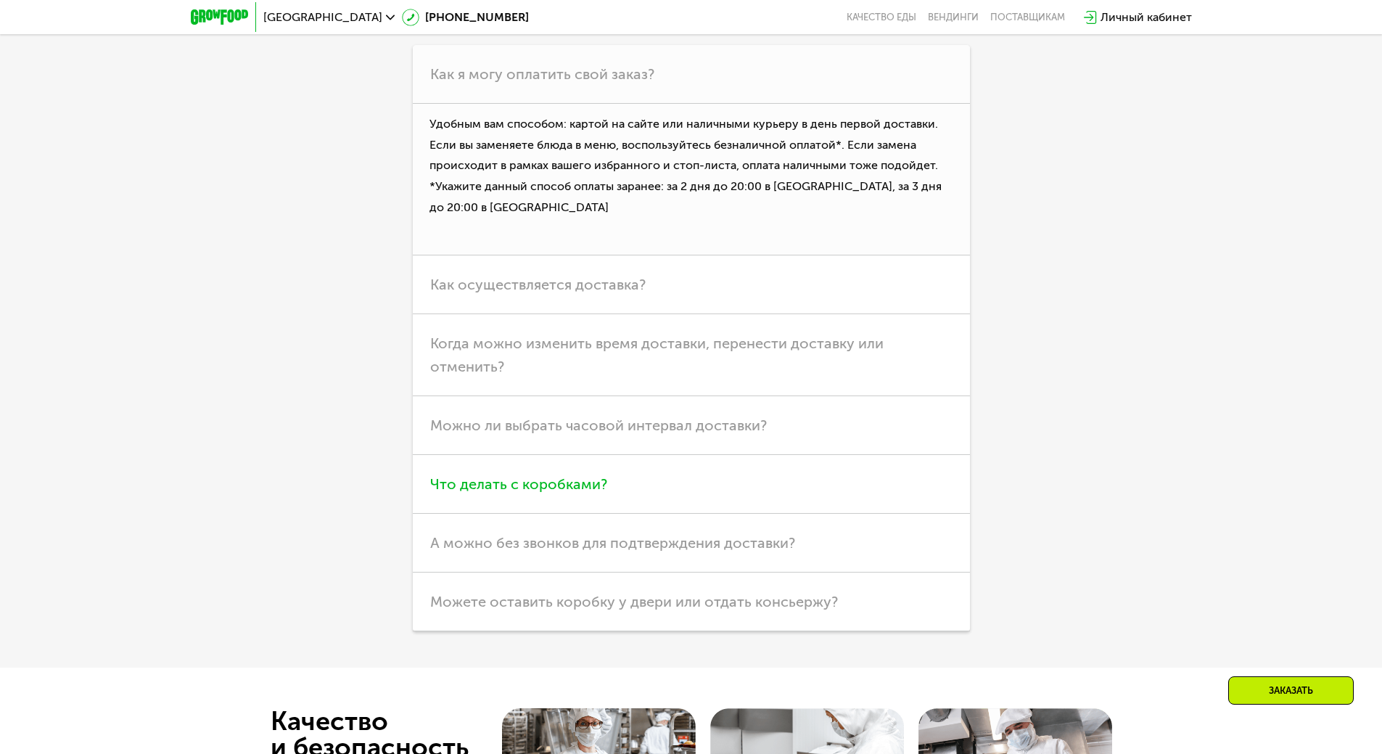
click at [627, 433] on span "Можно ли выбрать часовой интервал доставки?" at bounding box center [598, 424] width 337 height 17
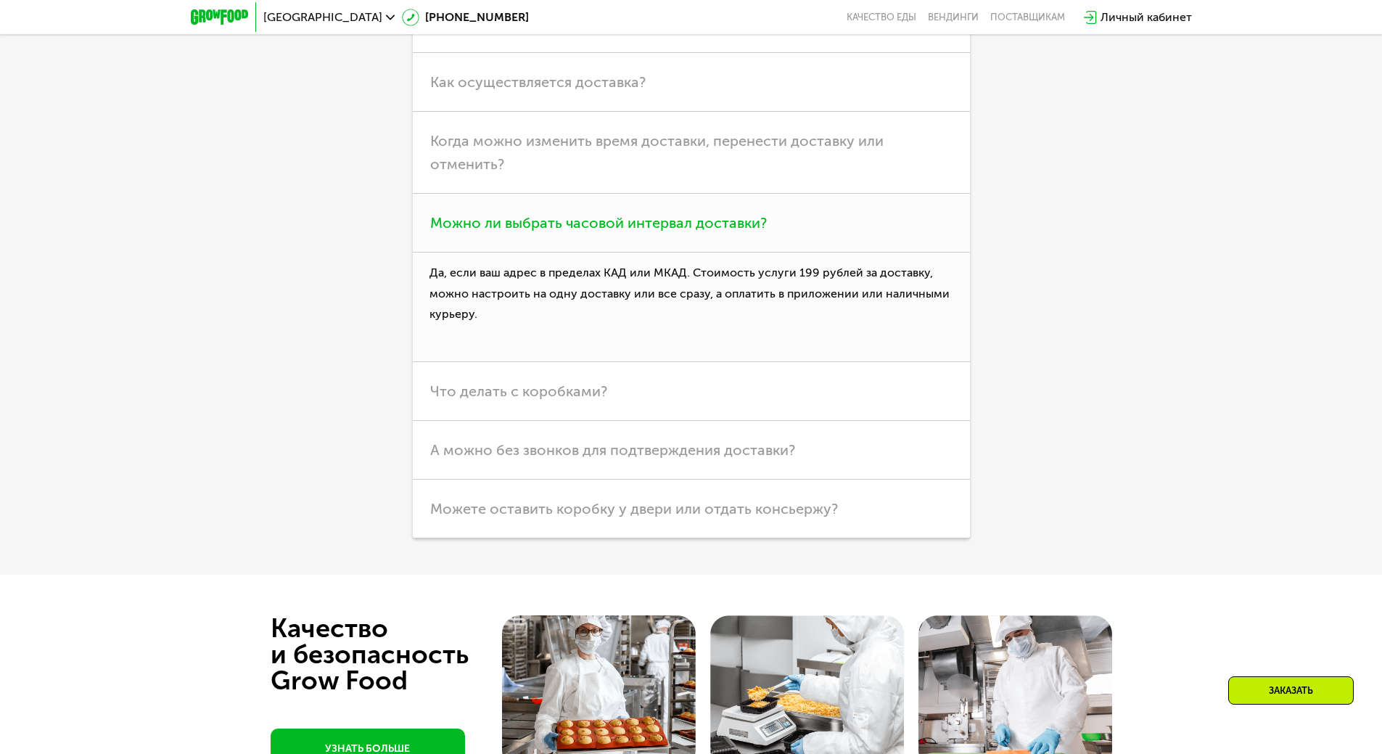
scroll to position [4194, 0]
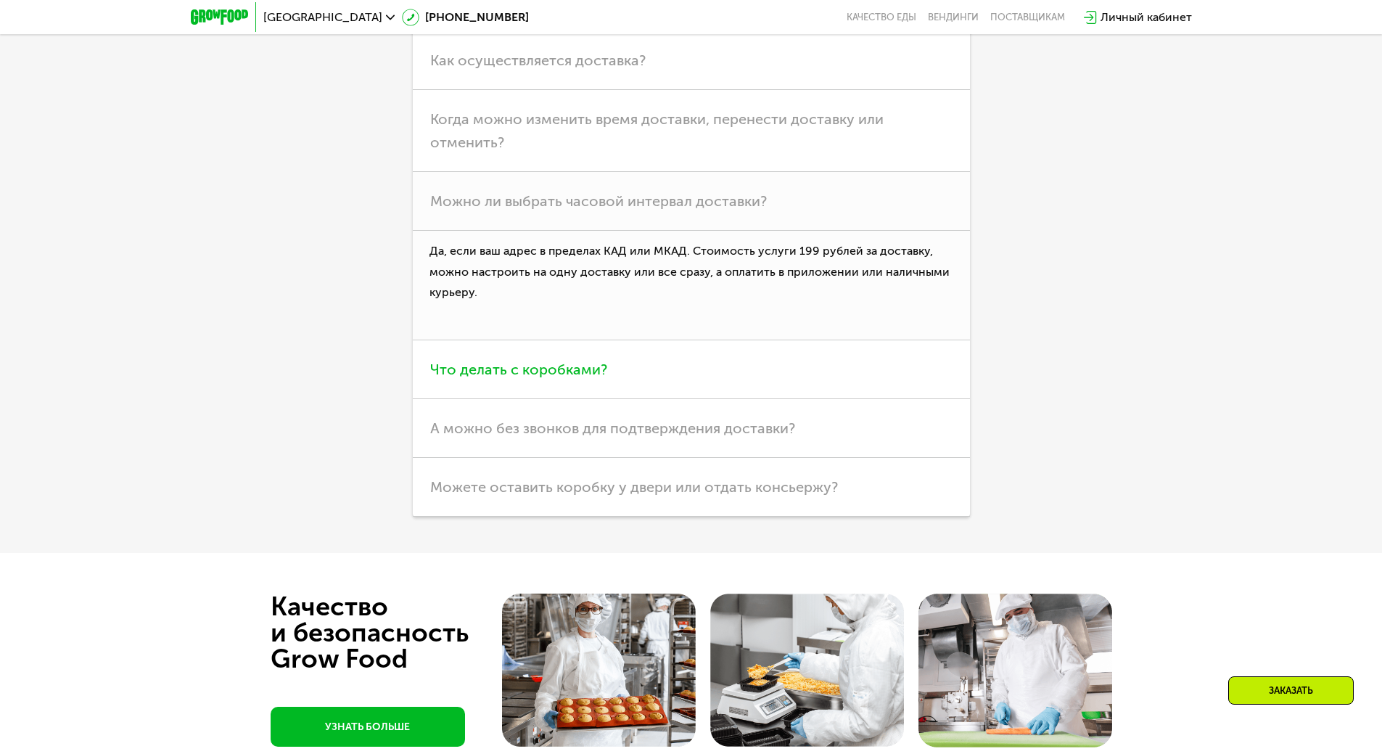
click at [673, 361] on h3 "Что делать с коробками?" at bounding box center [691, 369] width 557 height 59
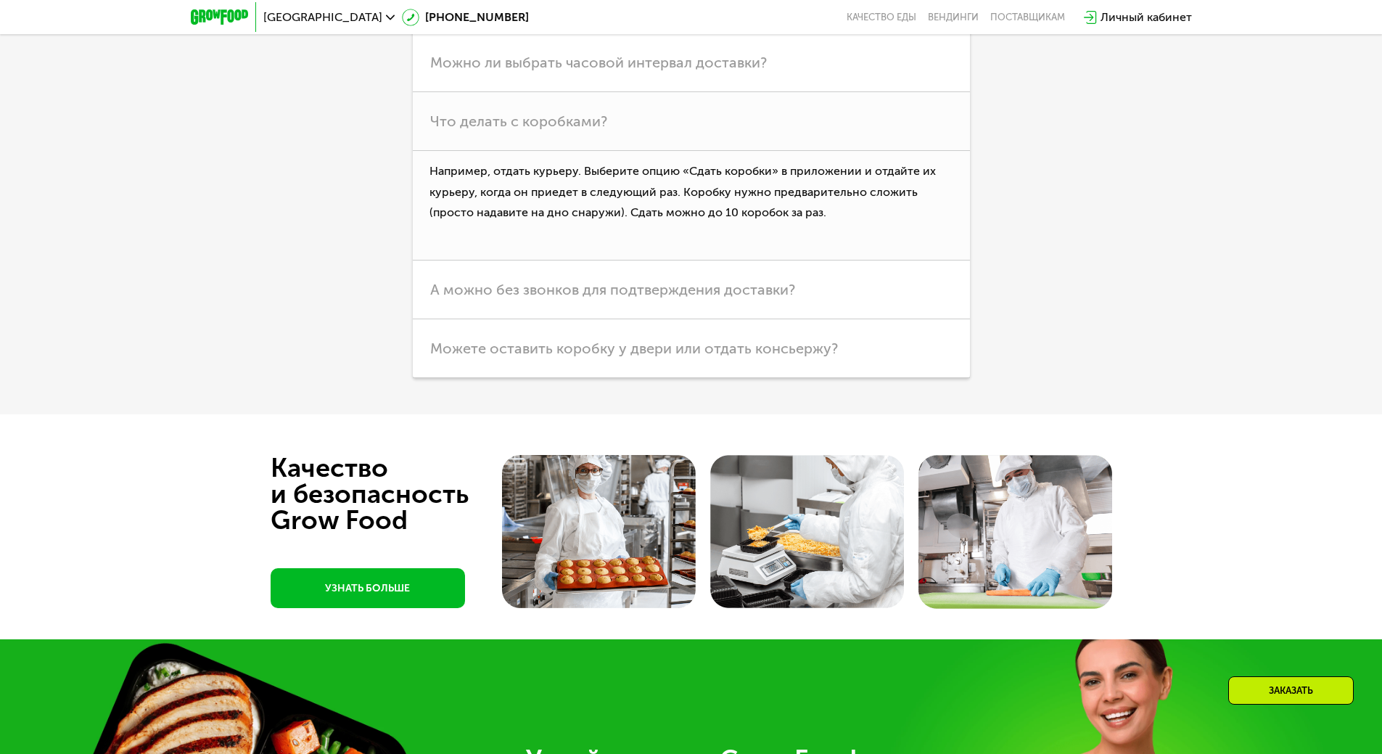
scroll to position [4339, 0]
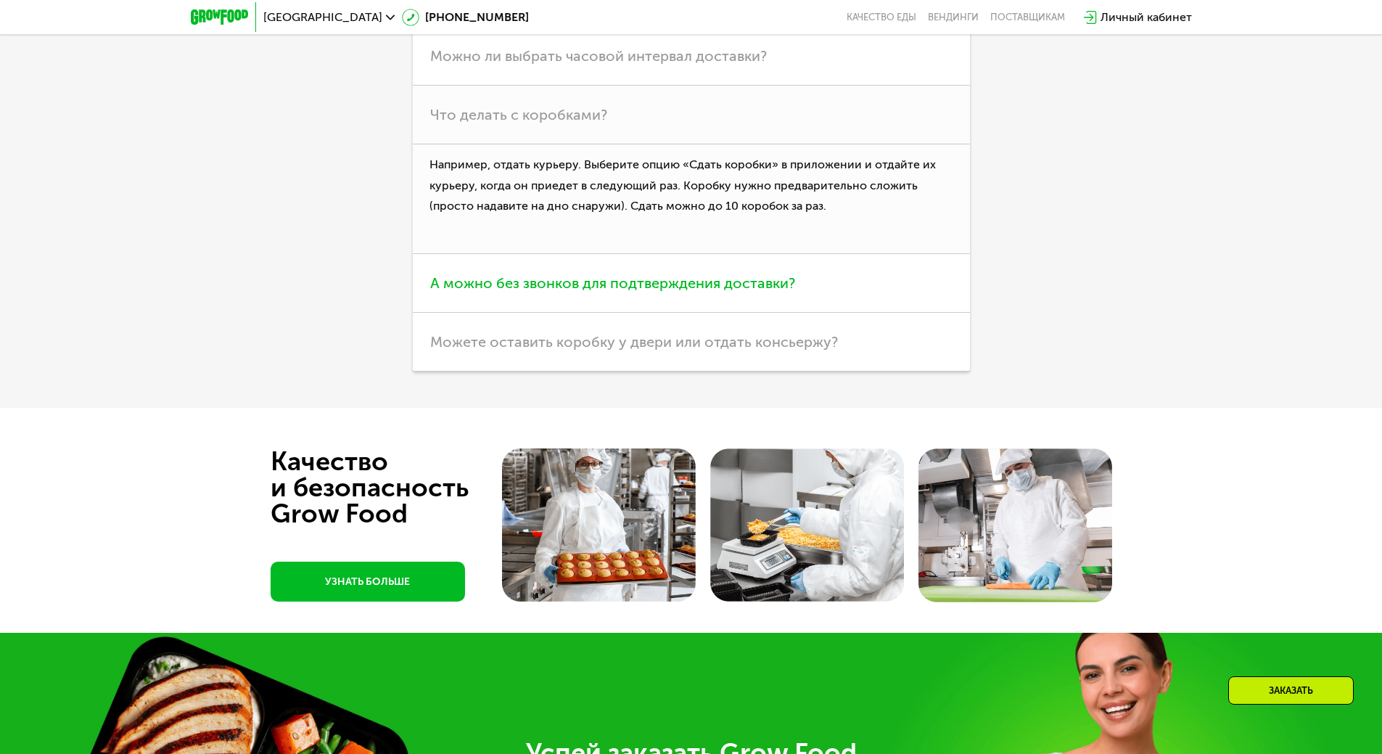
click at [880, 276] on h3 "А можно без звонков для подтверждения доставки?" at bounding box center [691, 283] width 557 height 59
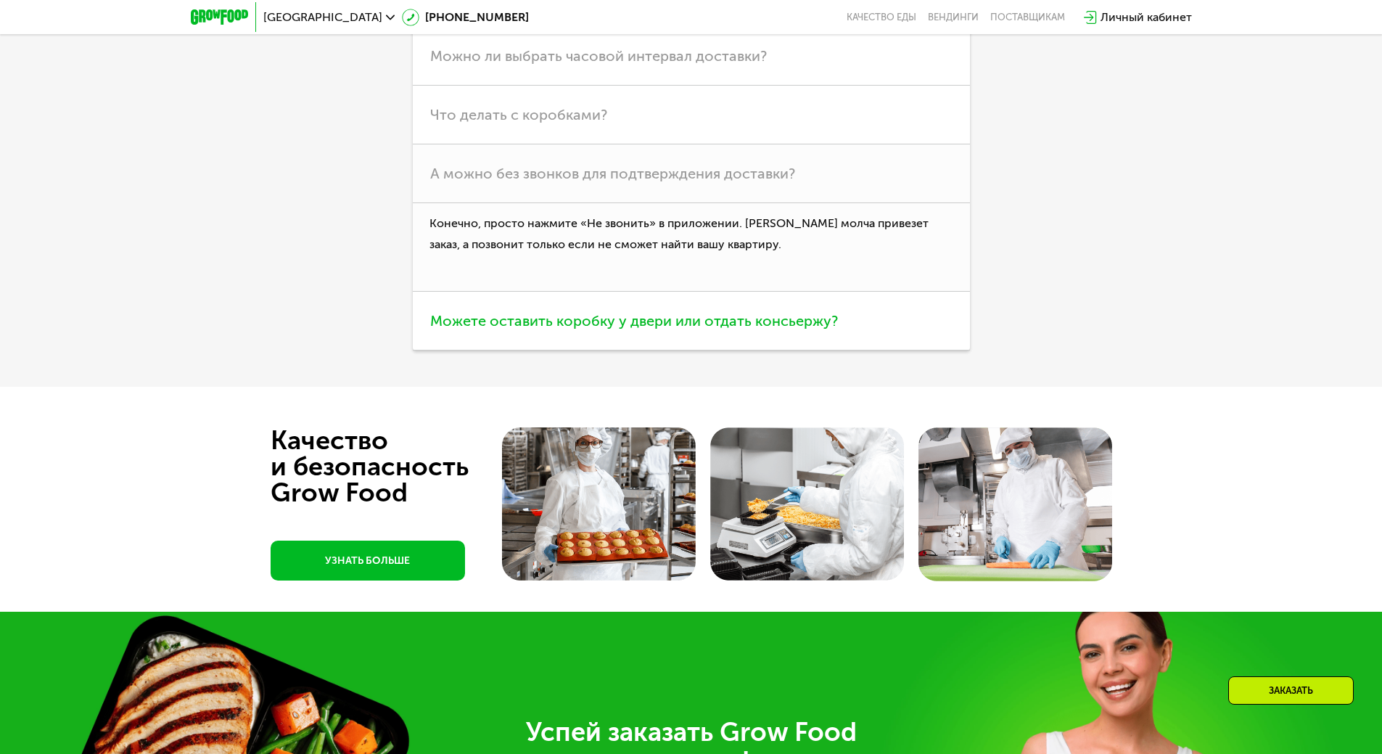
click at [874, 306] on h3 "Можете оставить коробку у двери или отдать консьержу?" at bounding box center [691, 321] width 557 height 59
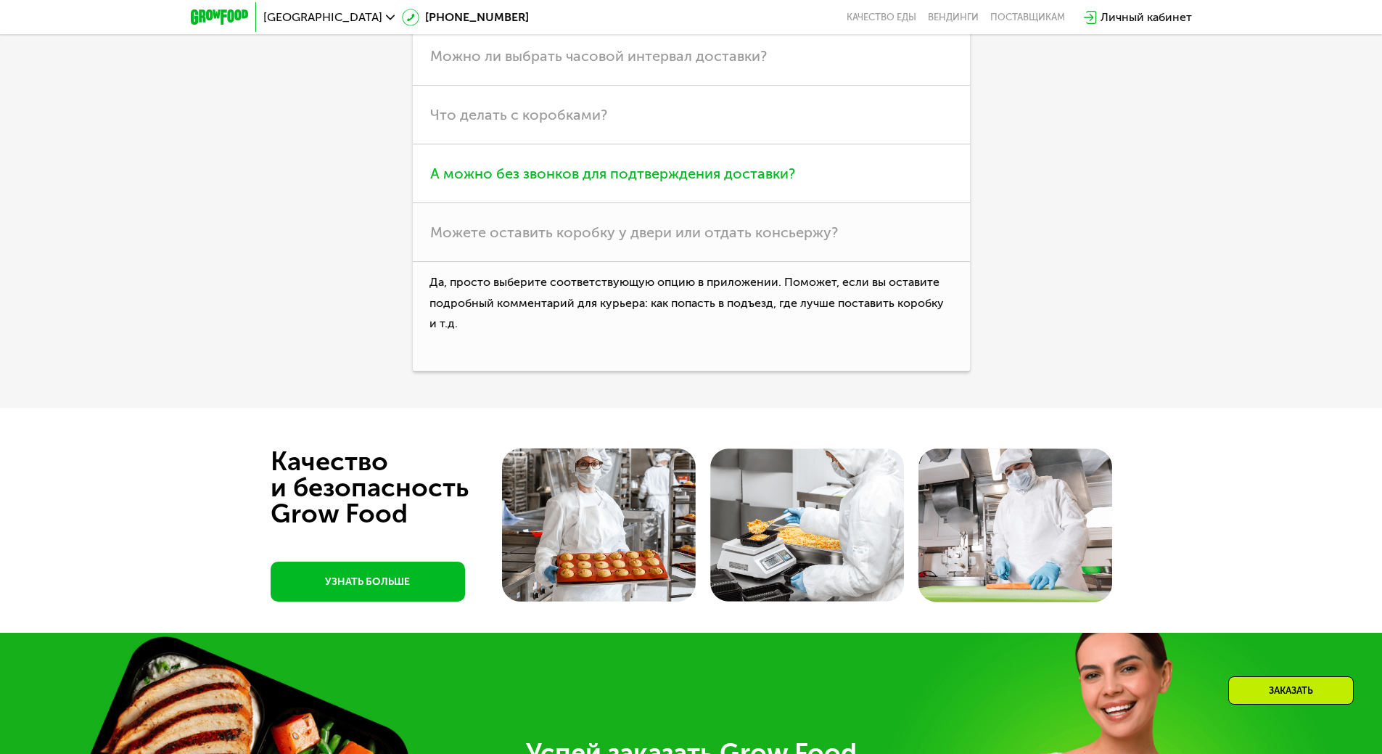
click at [877, 180] on h3 "А можно без звонков для подтверждения доставки?" at bounding box center [691, 173] width 557 height 59
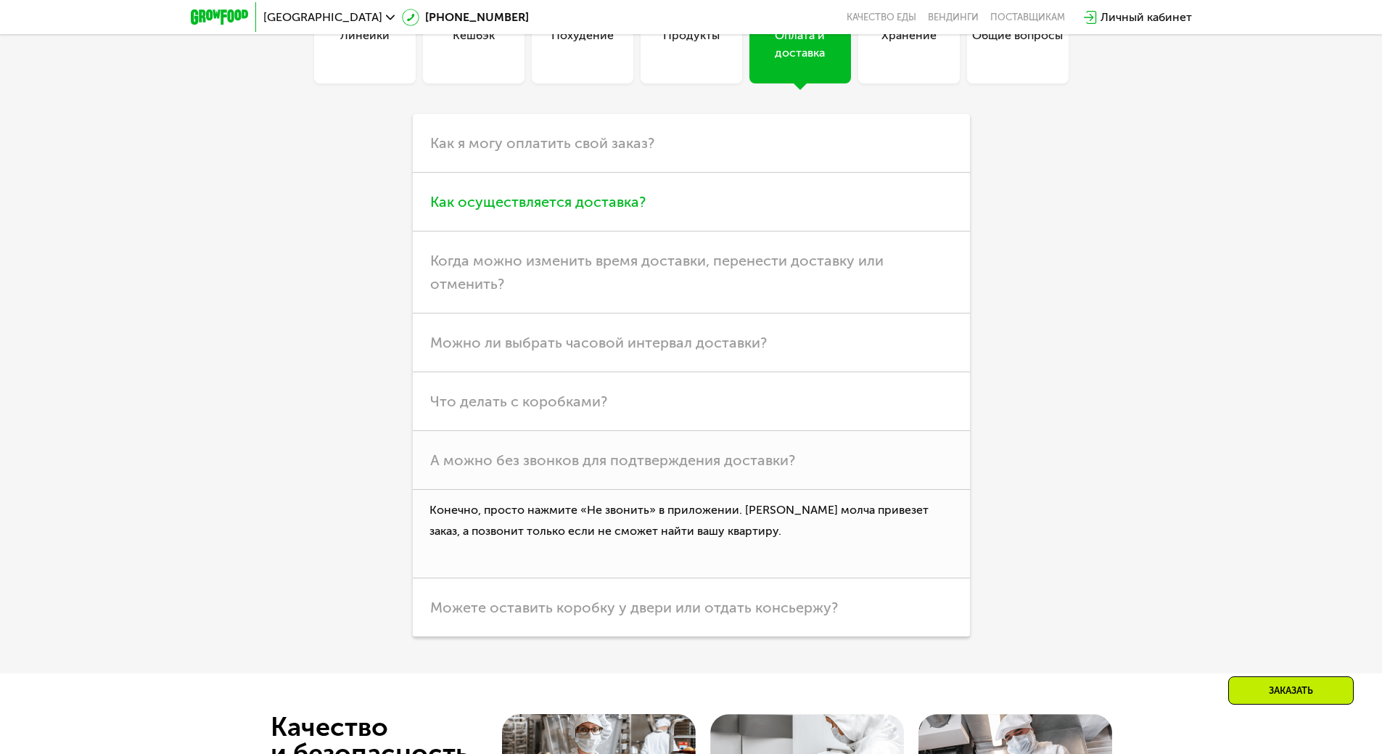
scroll to position [4049, 0]
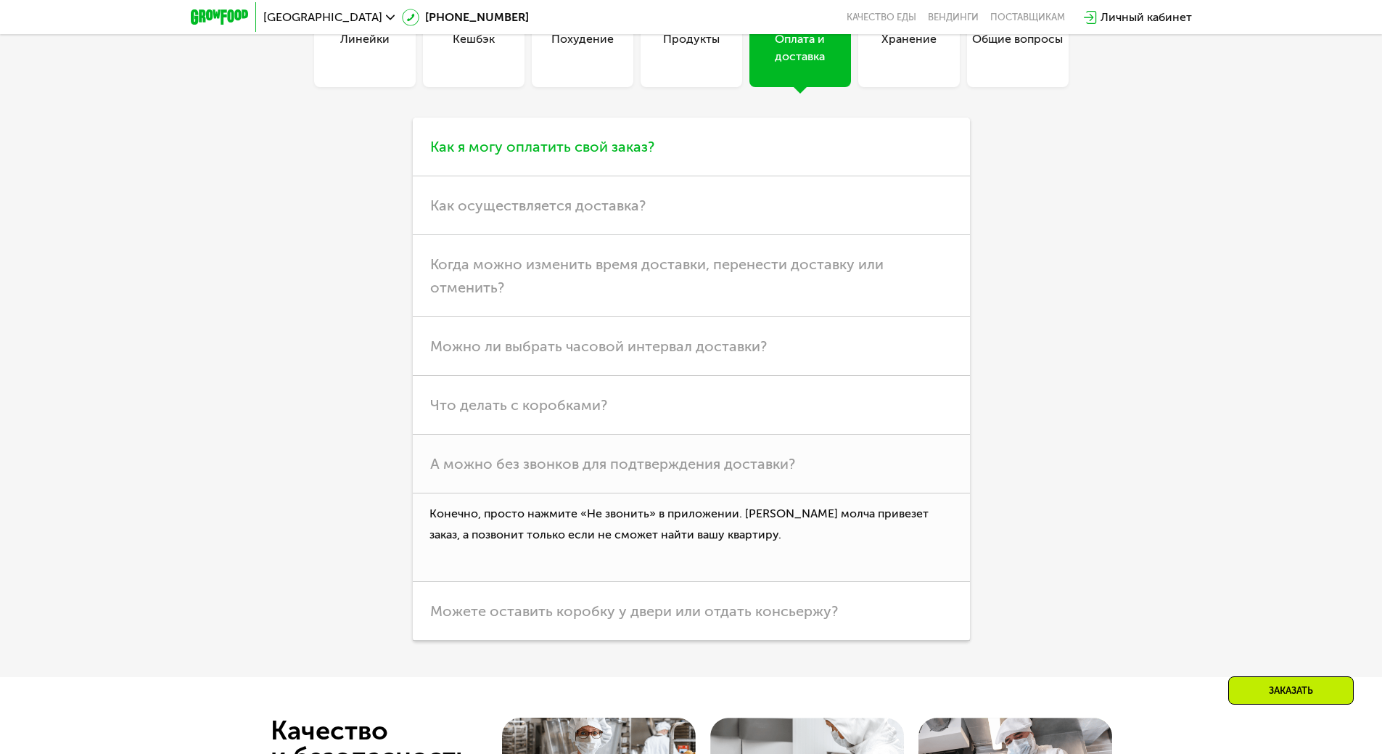
click at [797, 158] on h3 "Как я могу оплатить свой заказ?" at bounding box center [691, 147] width 557 height 59
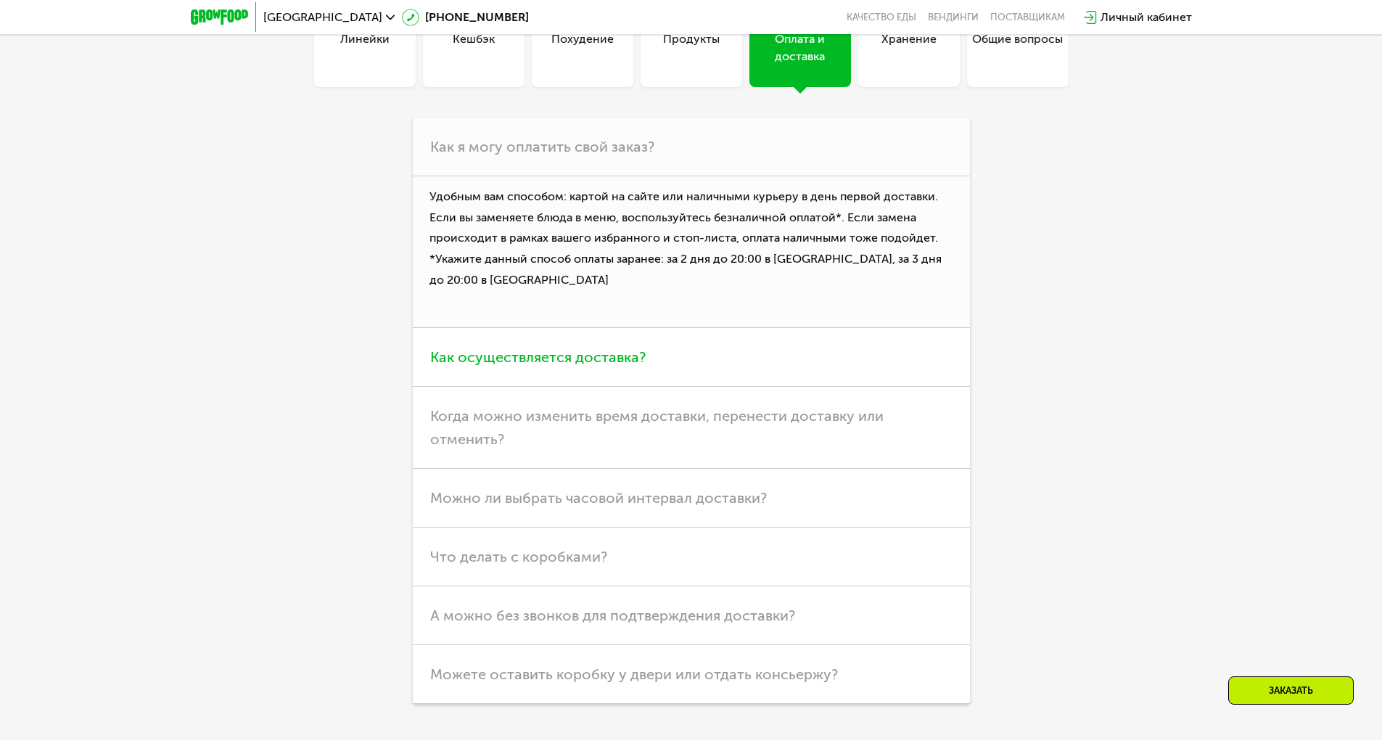
click at [752, 354] on h3 "Как осуществляется доставка?" at bounding box center [691, 357] width 557 height 59
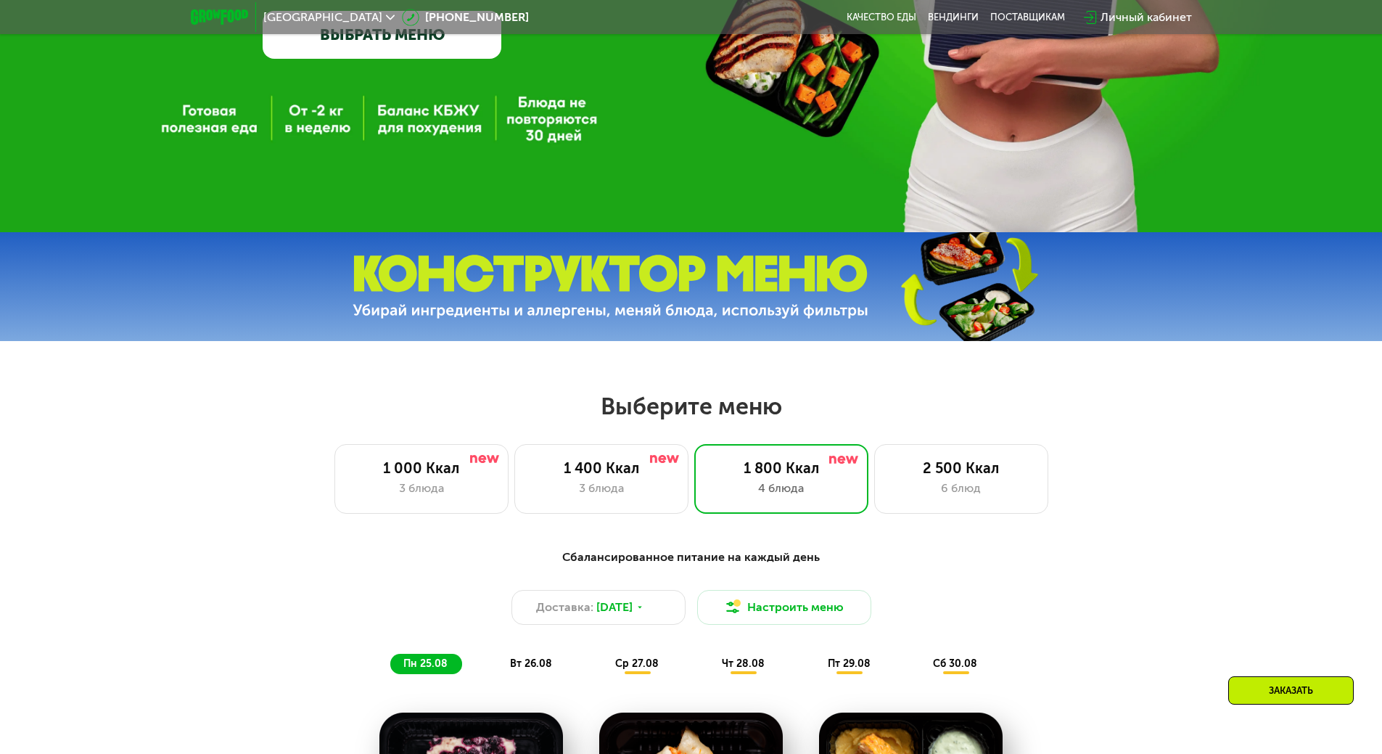
scroll to position [58, 0]
